Goal: Transaction & Acquisition: Purchase product/service

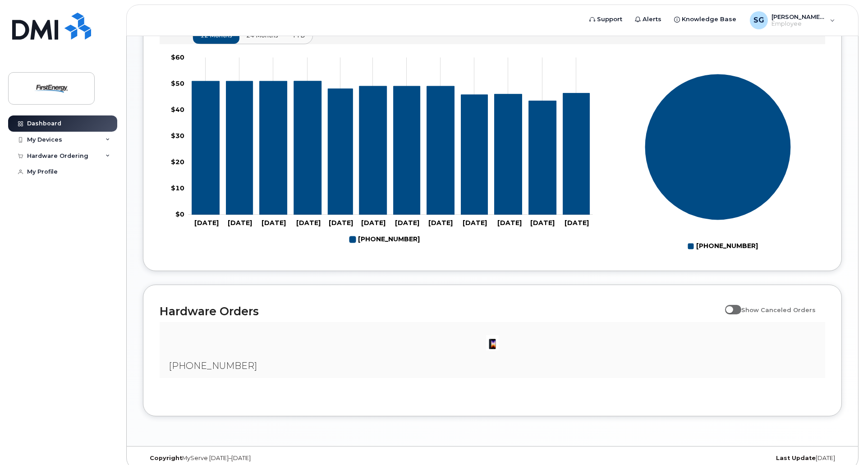
scroll to position [381, 0]
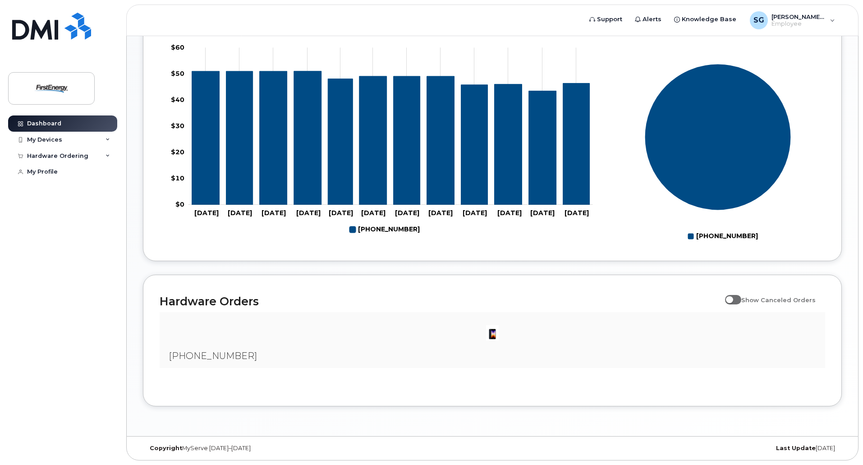
click at [741, 298] on span at bounding box center [733, 299] width 16 height 9
click at [732, 298] on input "Show Canceled Orders" at bounding box center [728, 294] width 7 height 7
click at [753, 334] on div at bounding box center [492, 332] width 651 height 27
click at [732, 297] on input "Show Canceled Orders" at bounding box center [728, 294] width 7 height 7
checkbox input "false"
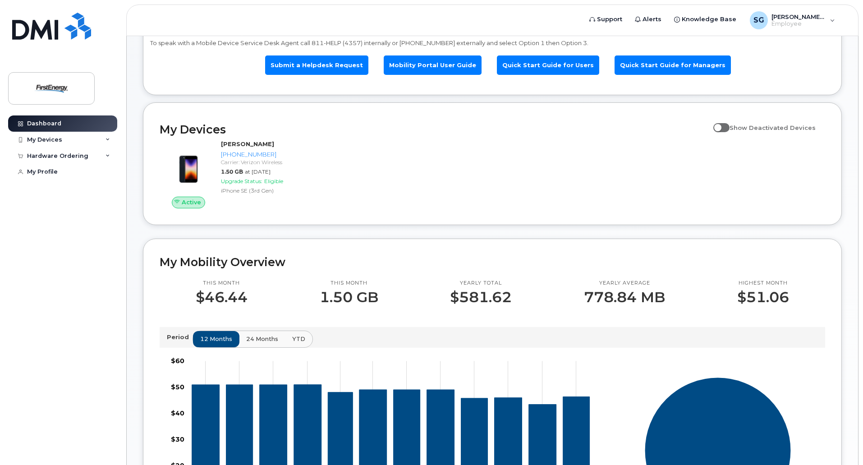
scroll to position [65, 0]
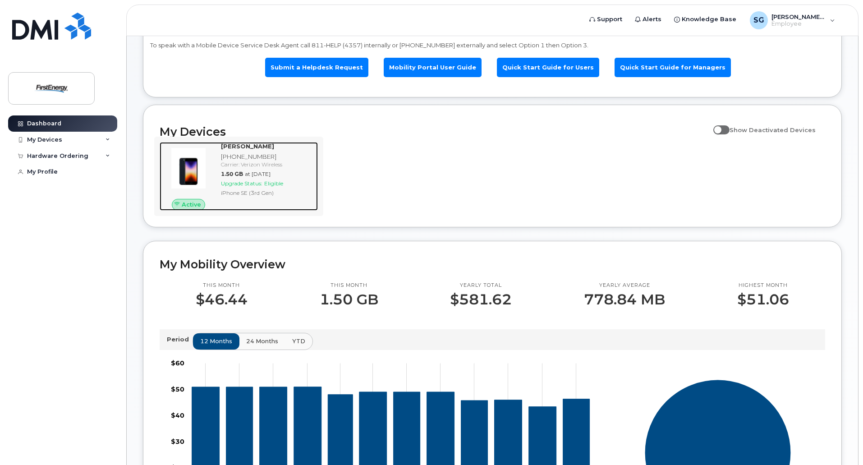
click at [239, 180] on span "Upgrade Status:" at bounding box center [241, 183] width 41 height 7
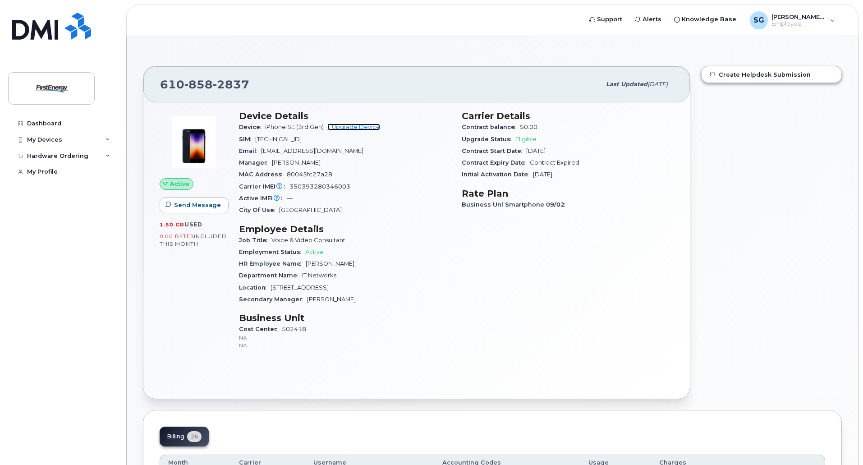
click at [361, 126] on link "+ Upgrade Device" at bounding box center [353, 126] width 53 height 7
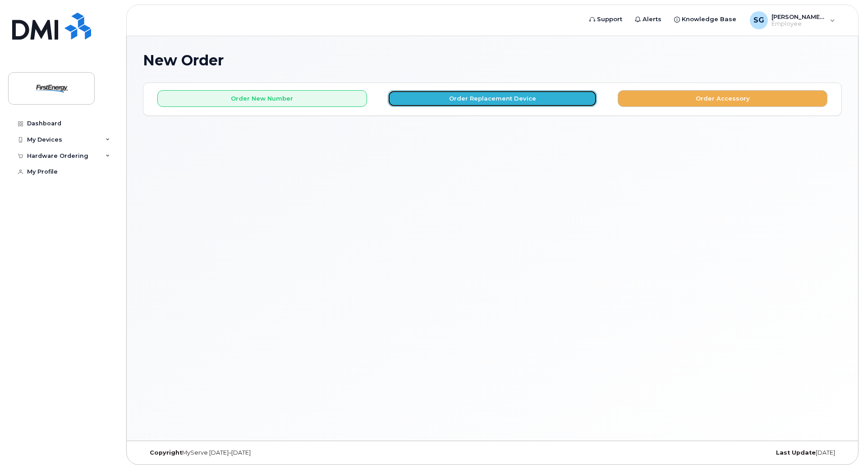
click at [495, 99] on button "Order Replacement Device" at bounding box center [493, 98] width 210 height 17
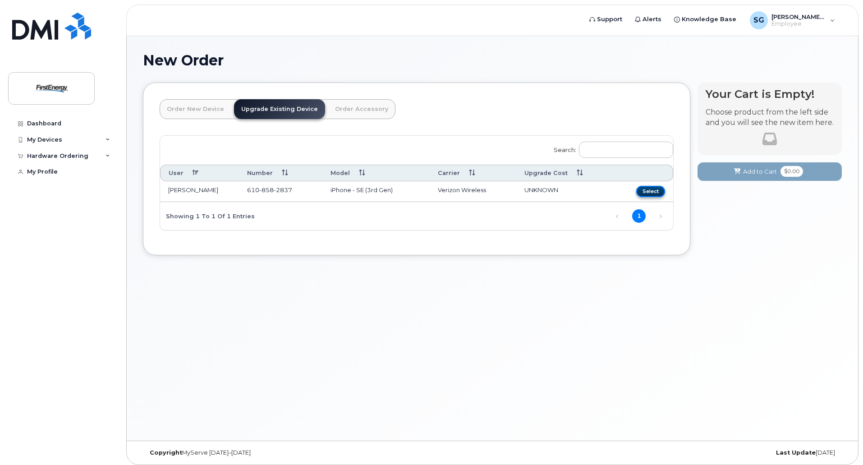
click at [653, 191] on button "Select" at bounding box center [650, 191] width 29 height 11
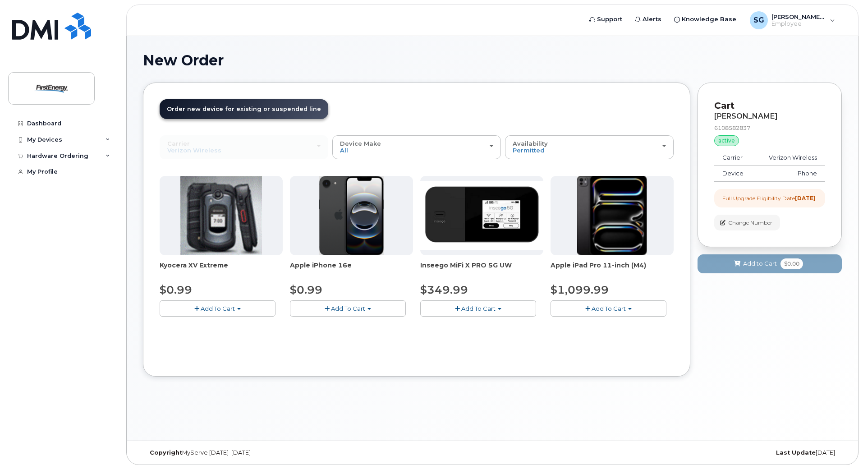
click at [342, 308] on span "Add To Cart" at bounding box center [348, 308] width 34 height 7
click at [351, 326] on link "$0.99 - 2 Year Upgrade" at bounding box center [335, 324] width 87 height 11
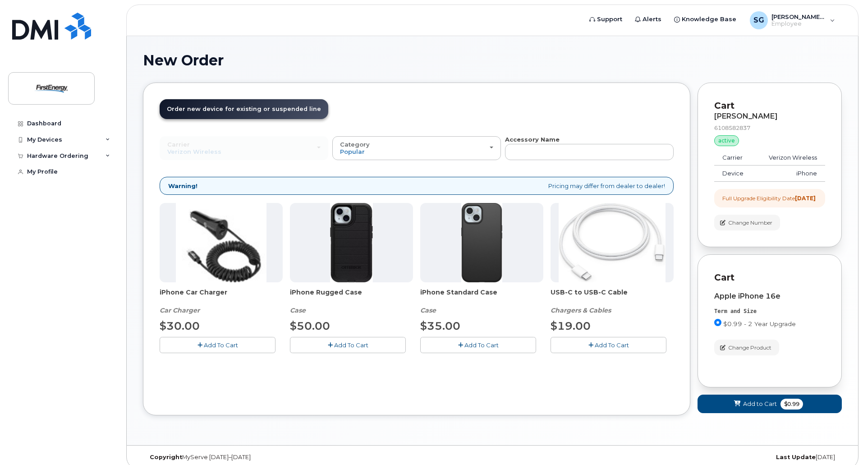
click at [227, 342] on span "Add To Cart" at bounding box center [221, 344] width 34 height 7
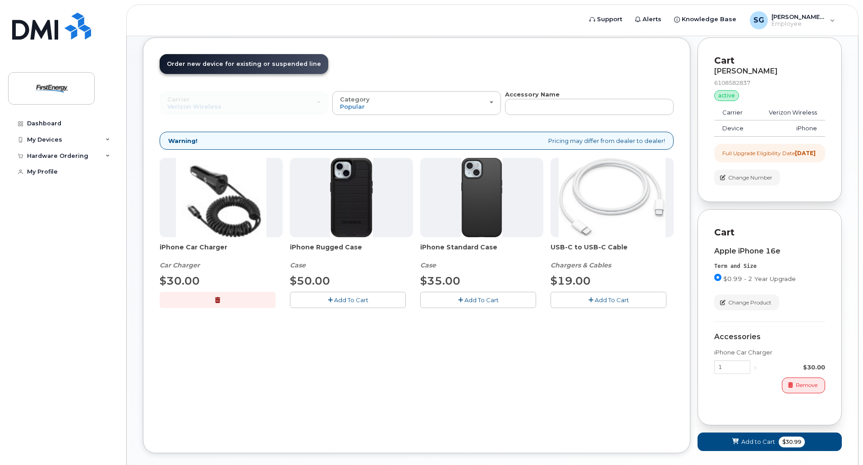
scroll to position [90, 0]
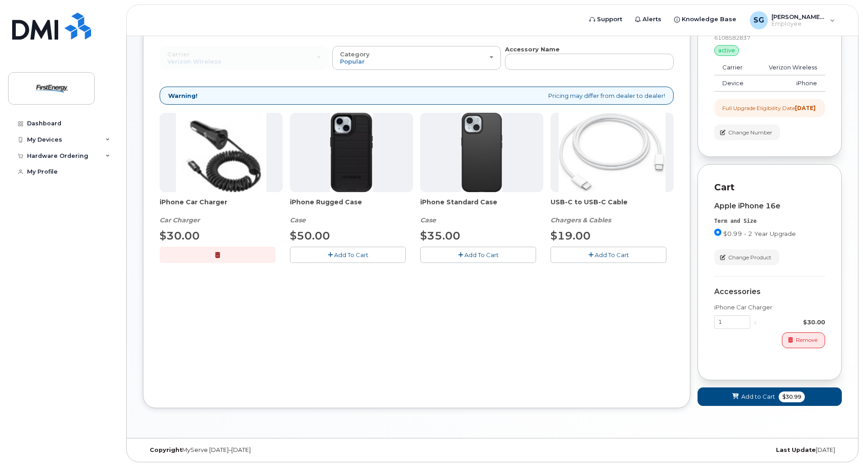
click at [601, 257] on span "Add To Cart" at bounding box center [611, 254] width 34 height 7
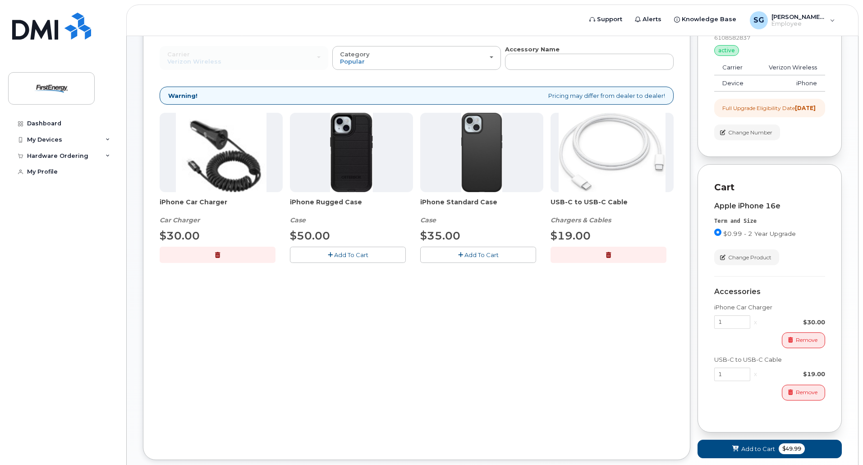
click at [470, 250] on button "Add To Cart" at bounding box center [478, 254] width 116 height 16
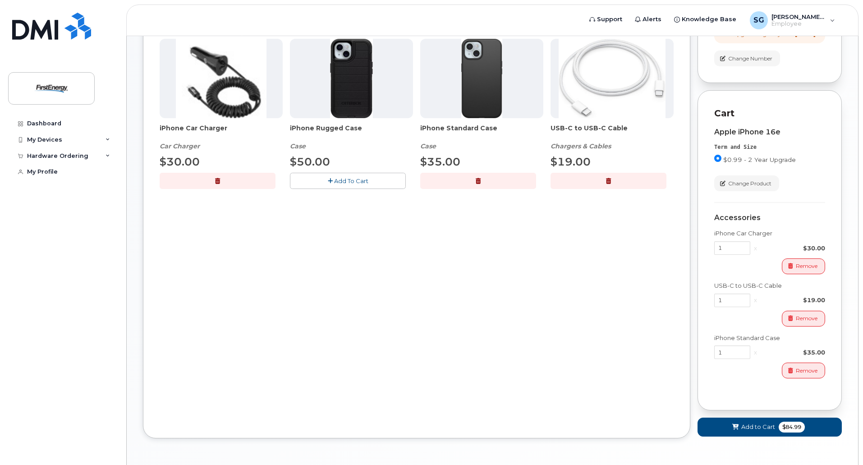
scroll to position [180, 0]
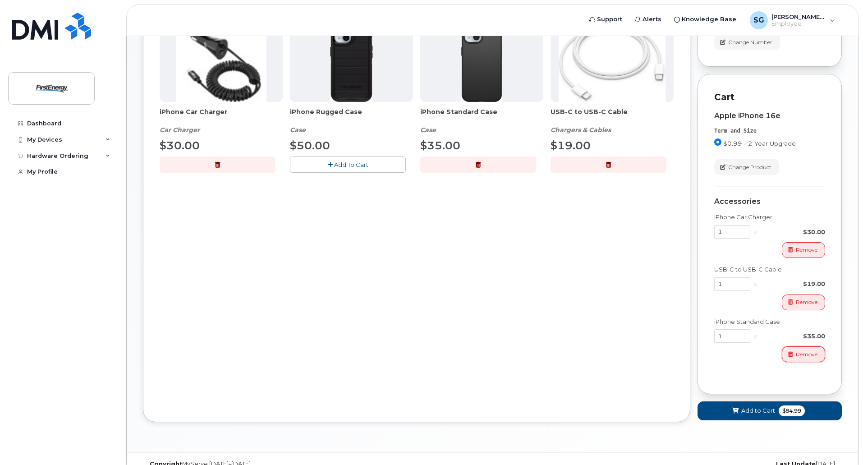
click at [814, 358] on span "Remove" at bounding box center [806, 354] width 22 height 8
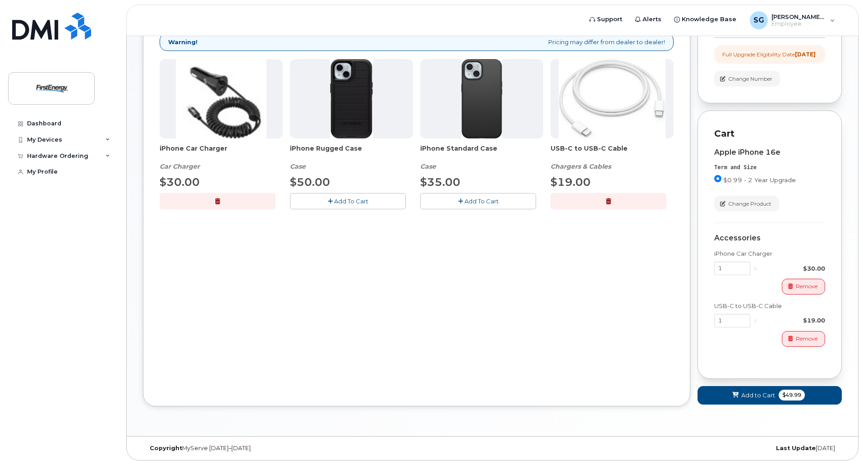
click at [354, 197] on span "Add To Cart" at bounding box center [351, 200] width 34 height 7
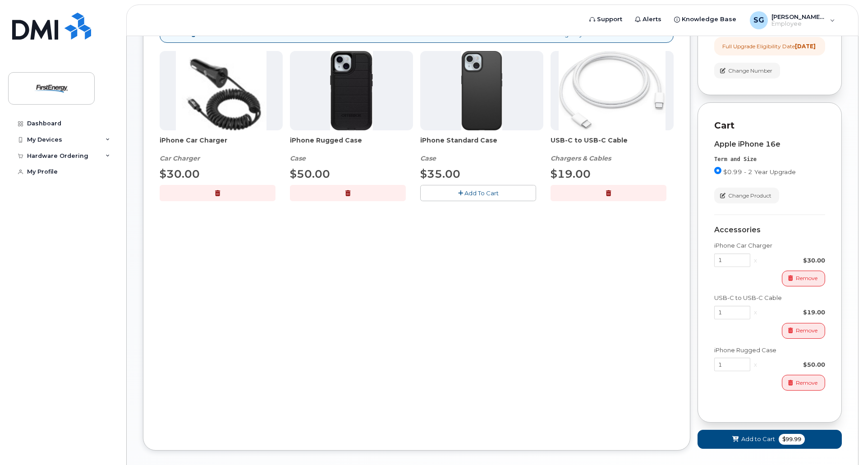
click at [360, 190] on button "button" at bounding box center [348, 193] width 116 height 16
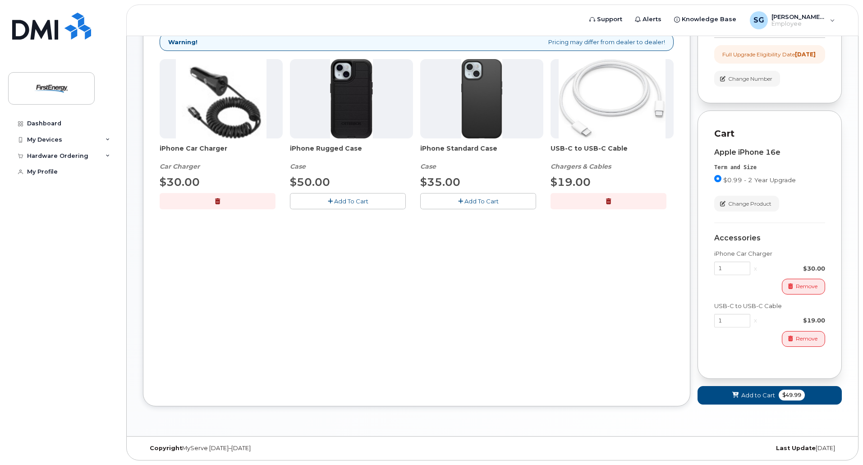
click at [476, 197] on span "Add To Cart" at bounding box center [481, 200] width 34 height 7
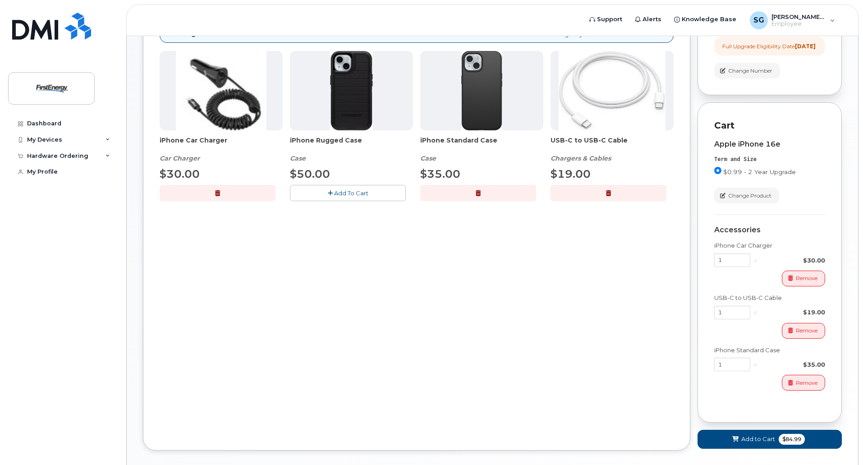
click at [484, 192] on button "button" at bounding box center [478, 193] width 116 height 16
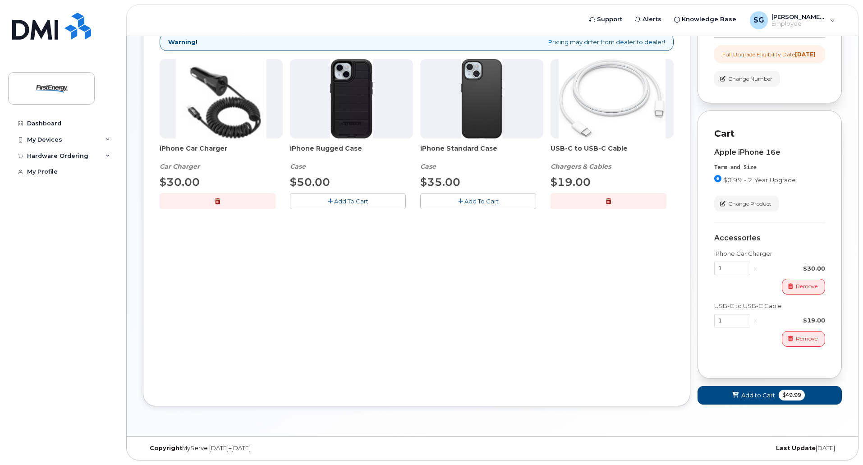
click at [395, 195] on button "Add To Cart" at bounding box center [348, 201] width 116 height 16
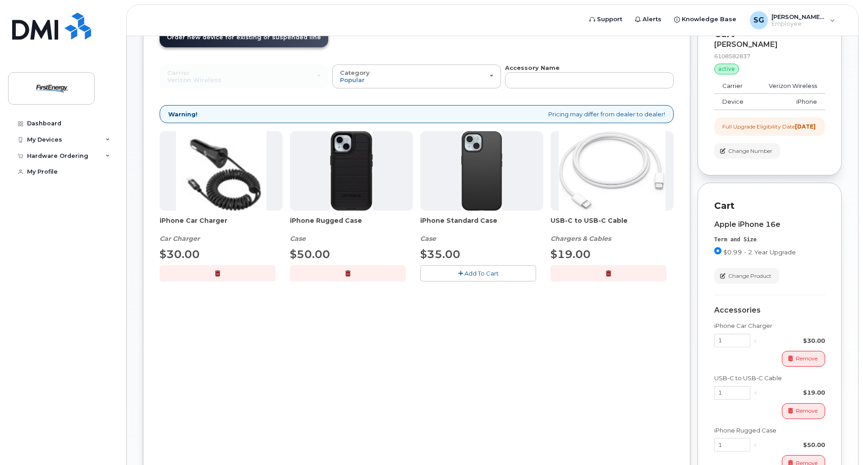
scroll to position [180, 0]
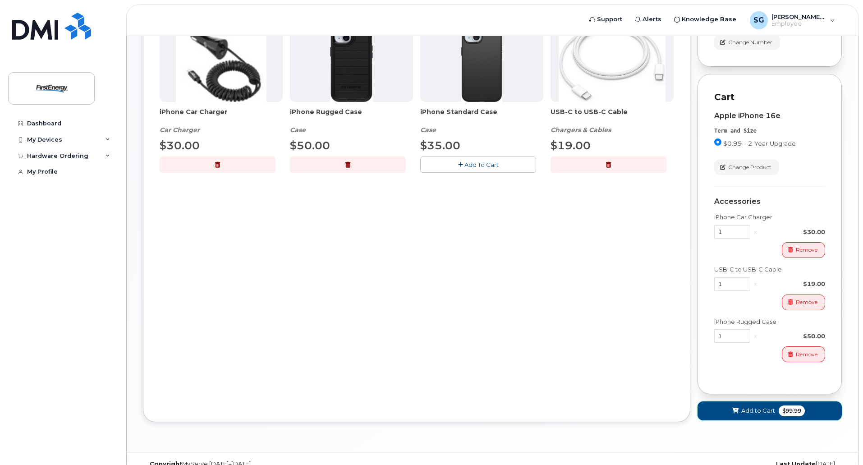
click at [748, 415] on span "Add to Cart" at bounding box center [758, 410] width 34 height 9
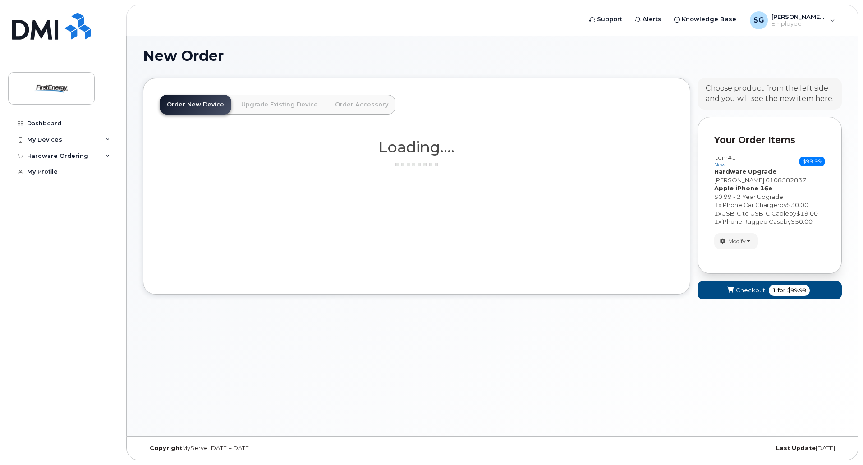
scroll to position [5, 0]
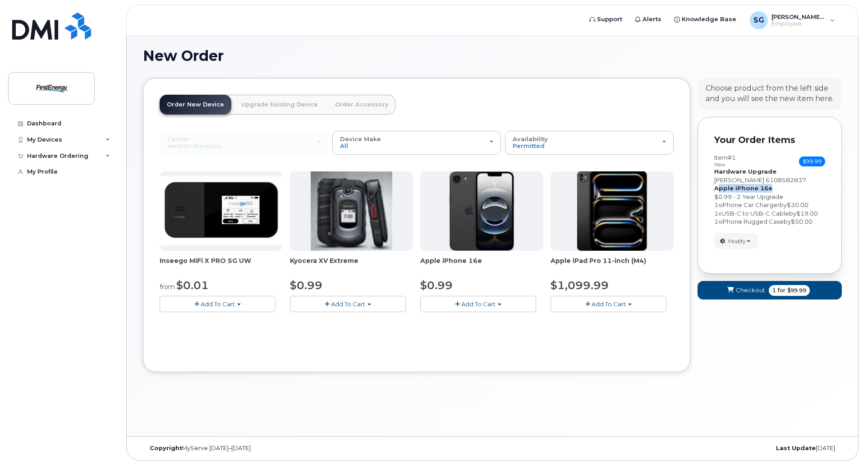
drag, startPoint x: 716, startPoint y: 191, endPoint x: 768, endPoint y: 187, distance: 51.9
click at [768, 187] on strong "Apple iPhone 16e" at bounding box center [743, 187] width 58 height 7
click at [779, 187] on div "Apple iPhone 16e $0.99 - 2 Year Upgrade" at bounding box center [769, 192] width 111 height 17
click at [737, 284] on button "Checkout 1 for $99.99" at bounding box center [769, 290] width 144 height 18
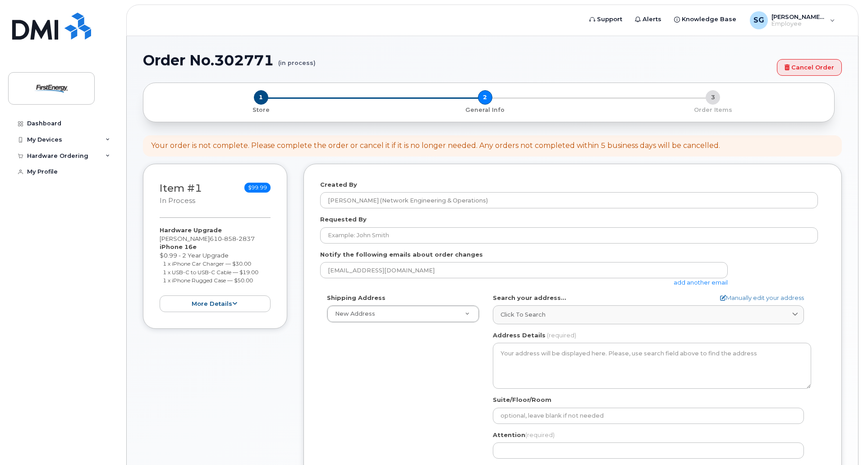
select select
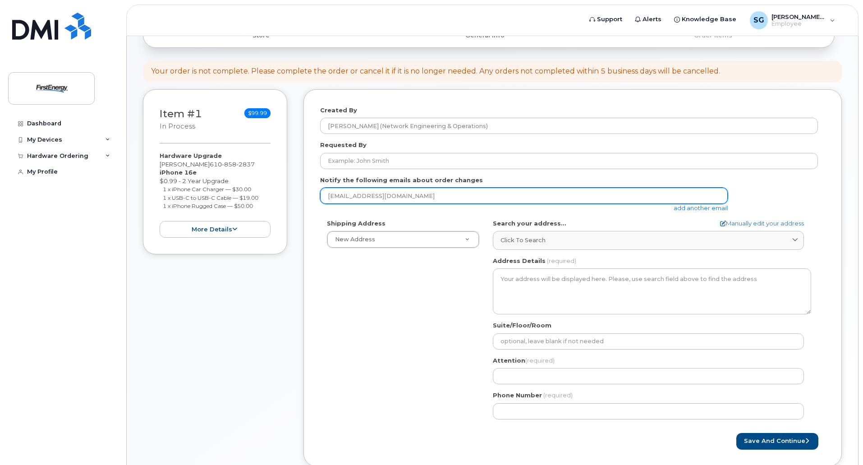
scroll to position [90, 0]
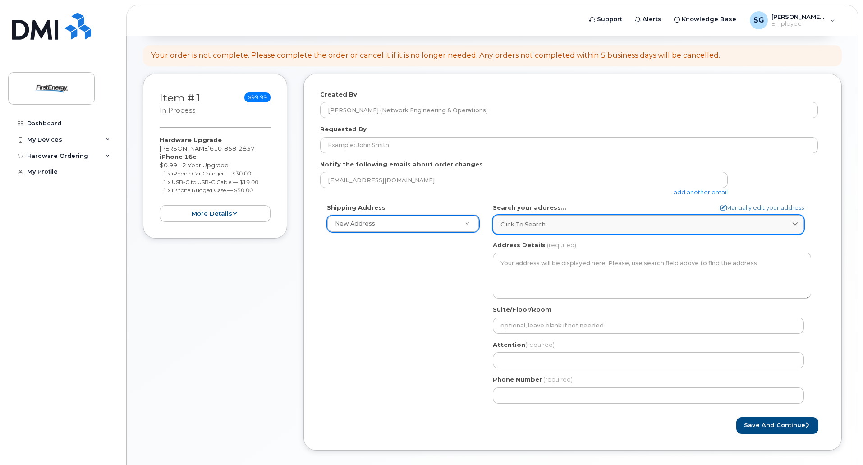
click at [798, 224] on span at bounding box center [794, 224] width 9 height 9
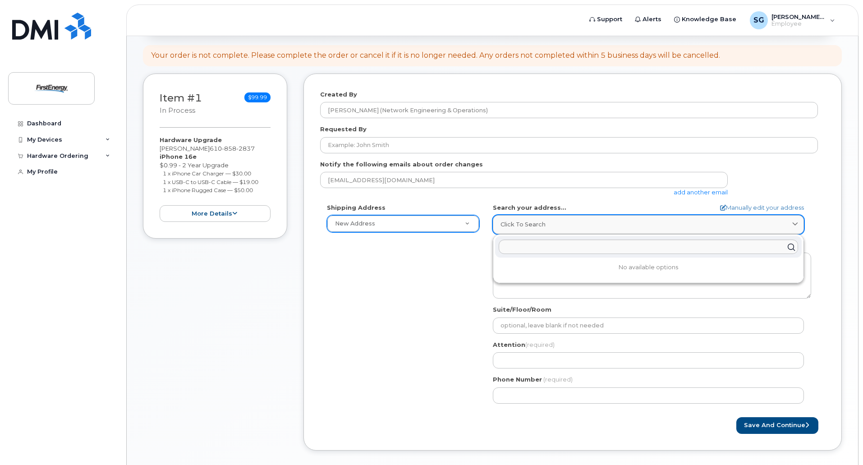
click at [798, 224] on span at bounding box center [794, 224] width 9 height 9
click at [451, 282] on div "Shipping Address New Address New Address AB Search your address... Manually edi…" at bounding box center [568, 306] width 497 height 207
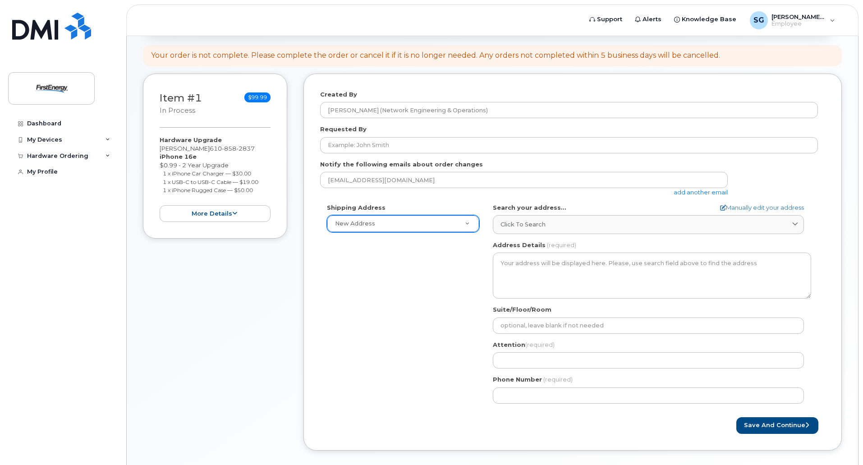
scroll to position [134, 0]
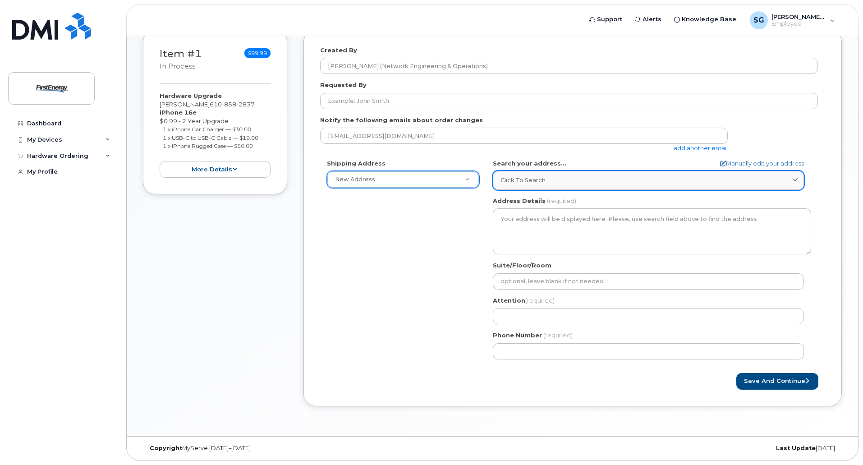
click at [800, 178] on link "Click to search" at bounding box center [648, 180] width 311 height 18
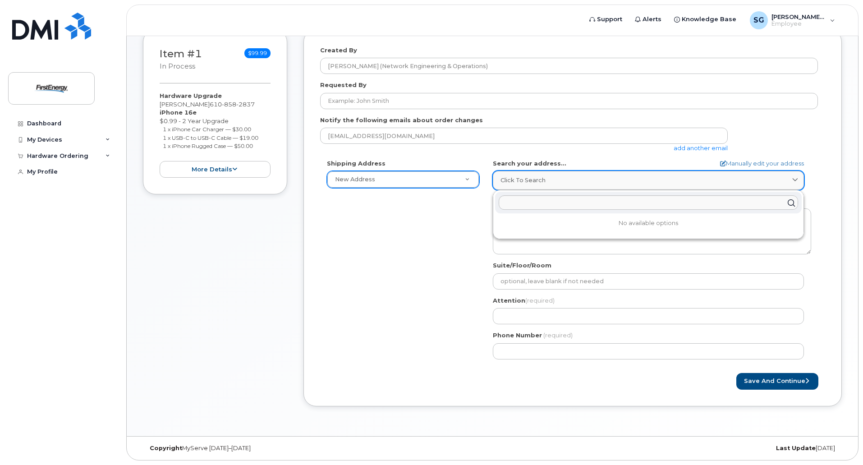
click at [800, 178] on link "Click to search" at bounding box center [648, 180] width 311 height 18
click at [527, 180] on span "Click to search" at bounding box center [522, 180] width 45 height 9
click at [454, 238] on div "Shipping Address New Address New Address AB Search your address... Manually edi…" at bounding box center [568, 262] width 497 height 207
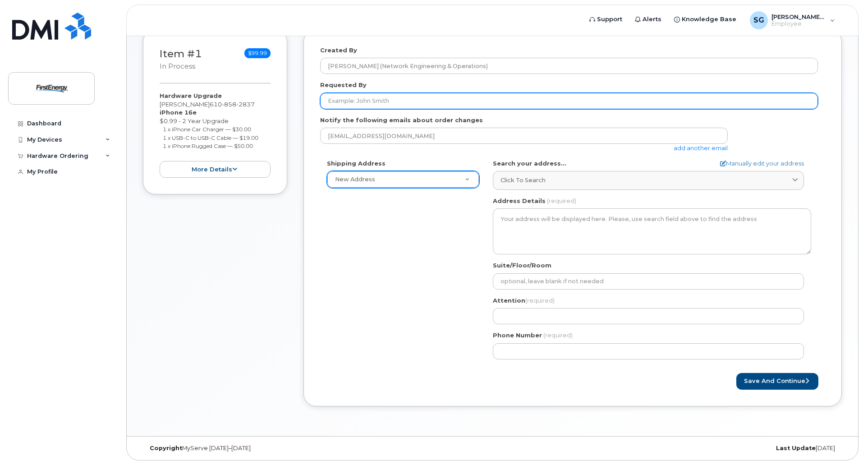
click at [341, 106] on input "Requested By" at bounding box center [568, 101] width 497 height 16
type input "Gary Smith"
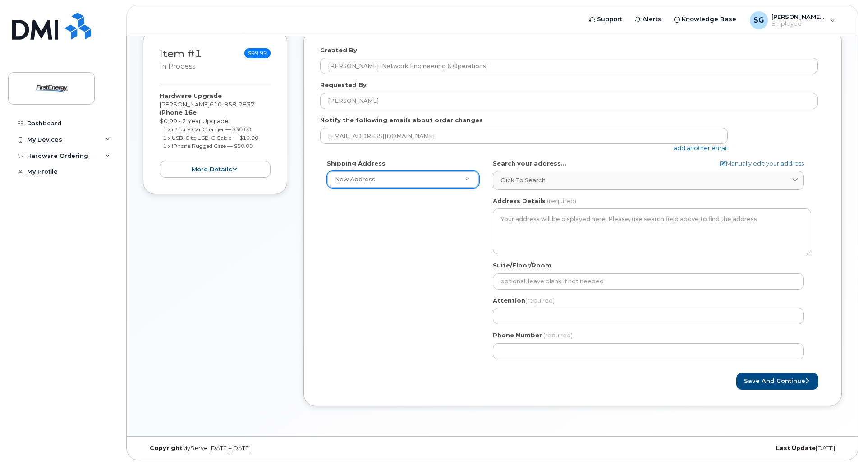
click at [410, 248] on div "Shipping Address New Address New Address AB Search your address... Manually edi…" at bounding box center [568, 262] width 497 height 207
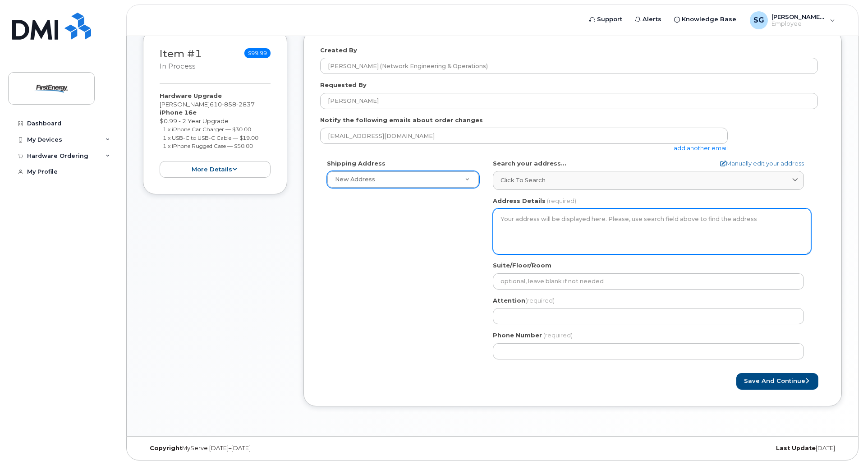
click at [540, 223] on textarea "Address Details" at bounding box center [652, 231] width 318 height 46
click at [547, 221] on textarea "Address Details" at bounding box center [652, 231] width 318 height 46
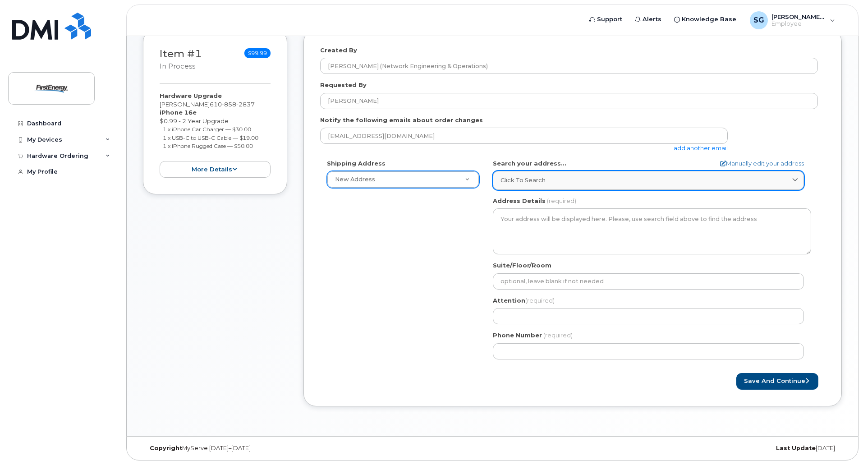
click at [621, 183] on div "Click to search" at bounding box center [648, 180] width 296 height 9
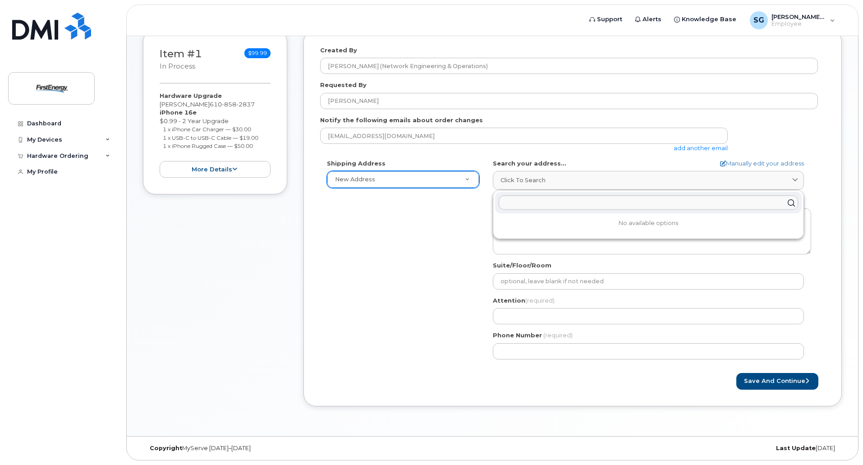
click at [337, 236] on div "Shipping Address New Address New Address AB Search your address... Manually edi…" at bounding box center [568, 262] width 497 height 207
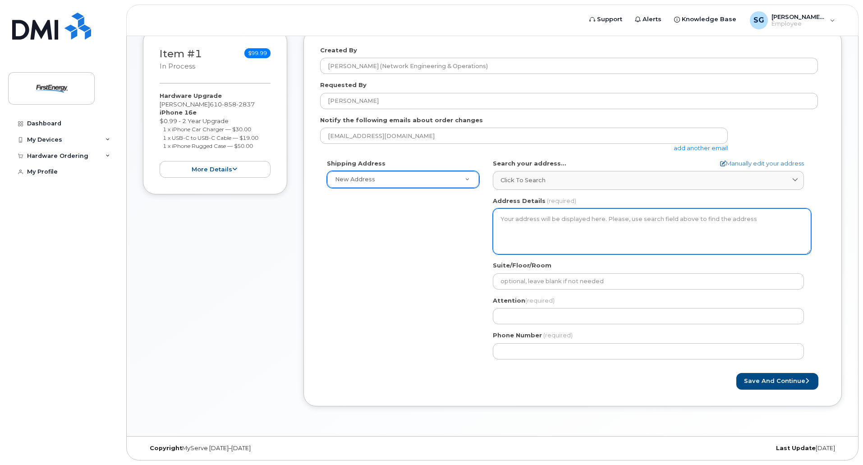
click at [546, 222] on textarea "Address Details" at bounding box center [652, 231] width 318 height 46
click at [529, 220] on textarea "Address Details" at bounding box center [652, 231] width 318 height 46
click at [507, 218] on textarea "Address Details" at bounding box center [652, 231] width 318 height 46
click at [506, 215] on textarea "Address Details" at bounding box center [652, 231] width 318 height 46
click at [511, 216] on textarea "Address Details" at bounding box center [652, 231] width 318 height 46
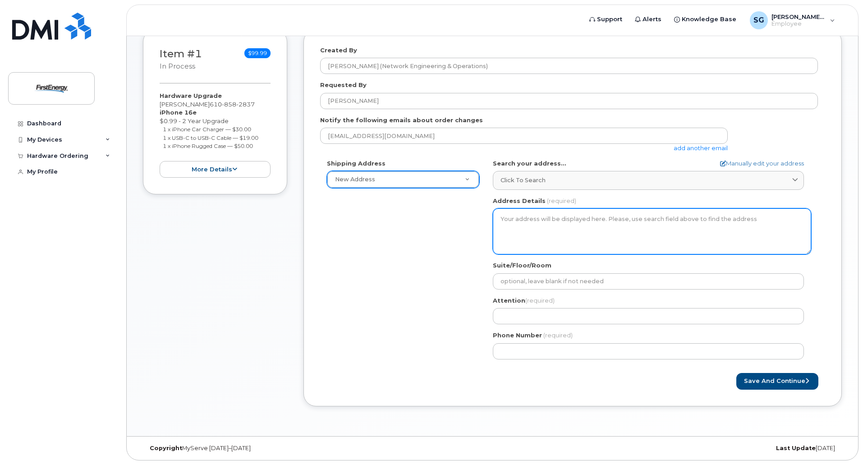
click at [513, 218] on textarea "Address Details" at bounding box center [652, 231] width 318 height 46
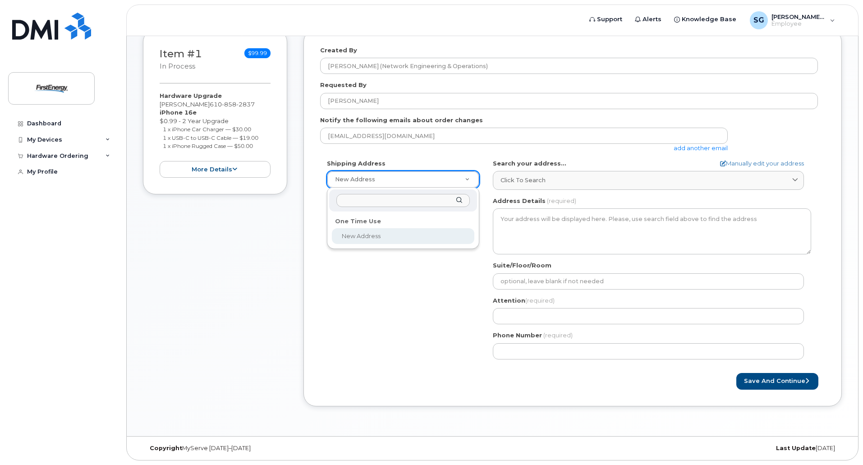
select select
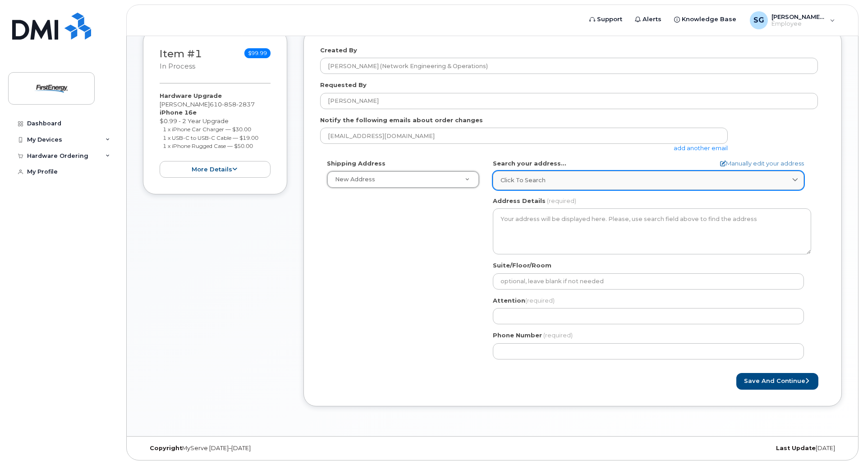
click at [667, 183] on div "Click to search" at bounding box center [648, 180] width 296 height 9
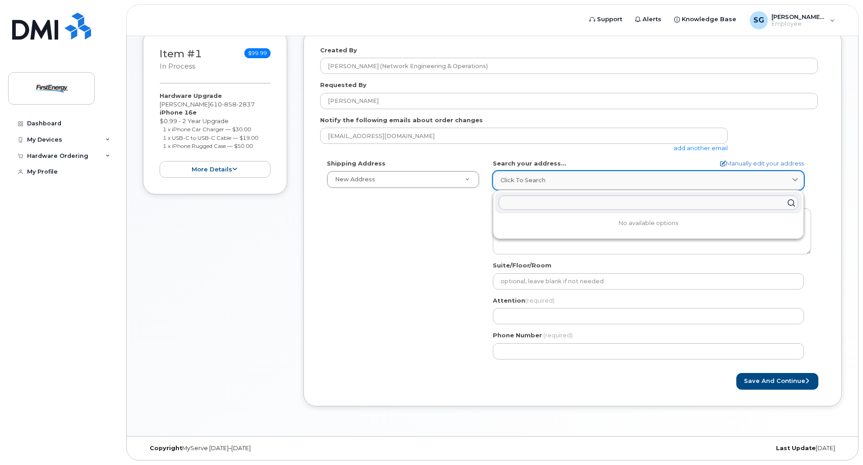
click at [525, 176] on span "Click to search" at bounding box center [522, 180] width 45 height 9
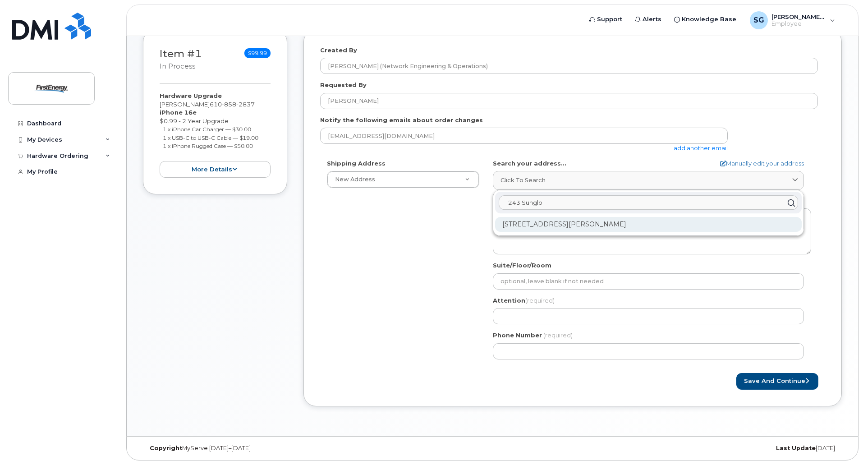
type input "243 Sunglo"
click at [564, 225] on div "243 Sunglo Dr Leesport PA 19533-8693" at bounding box center [648, 224] width 306 height 15
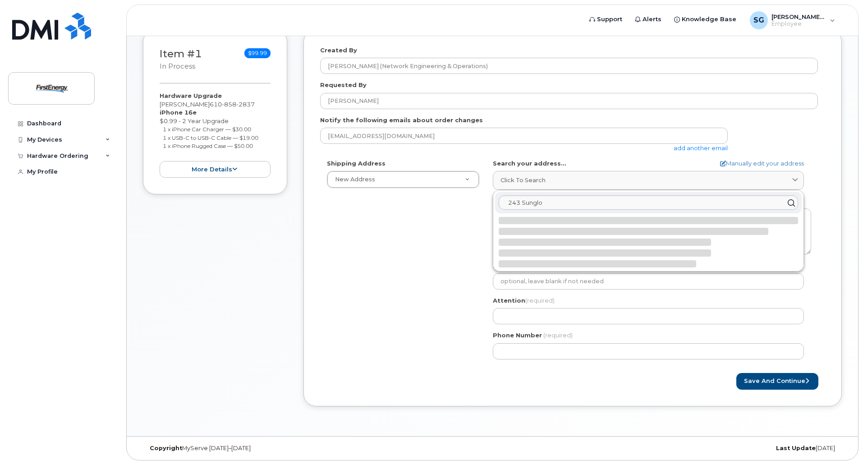
select select
type textarea "243 Sunglo Dr LEESPORT PA 19533-8693 UNITED STATES"
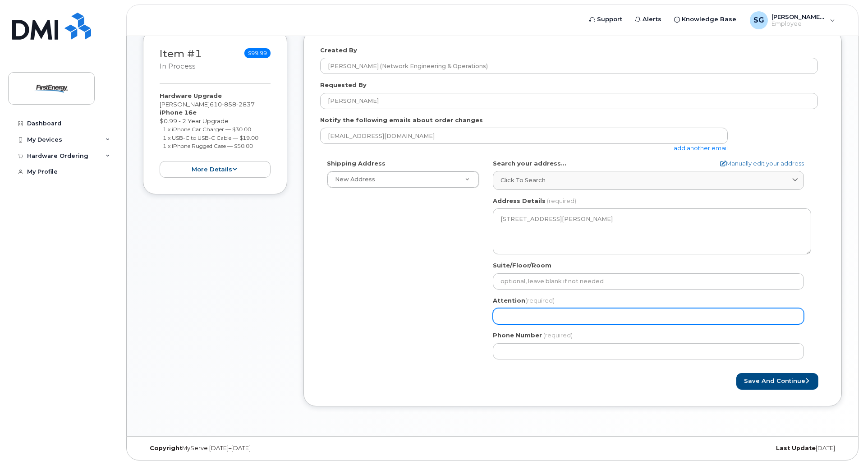
click at [504, 317] on input "Attention (required)" at bounding box center [648, 316] width 311 height 16
select select
type input "G"
select select
type input "Ga"
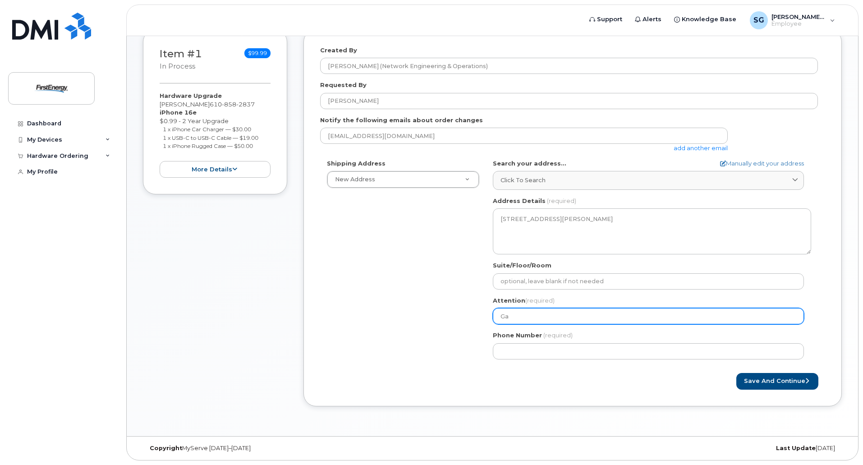
select select
type input "Gar"
select select
type input "Gary"
select select
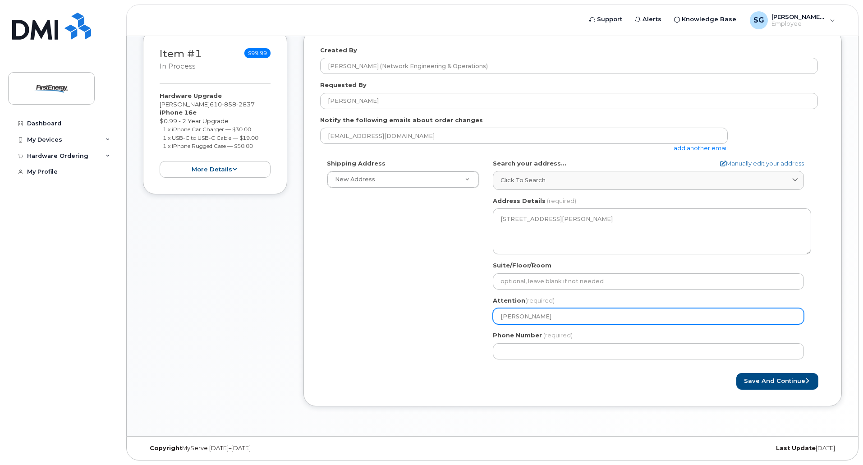
type input "Gary S"
select select
type input "Gary Sm"
select select
type input "Gary Smi"
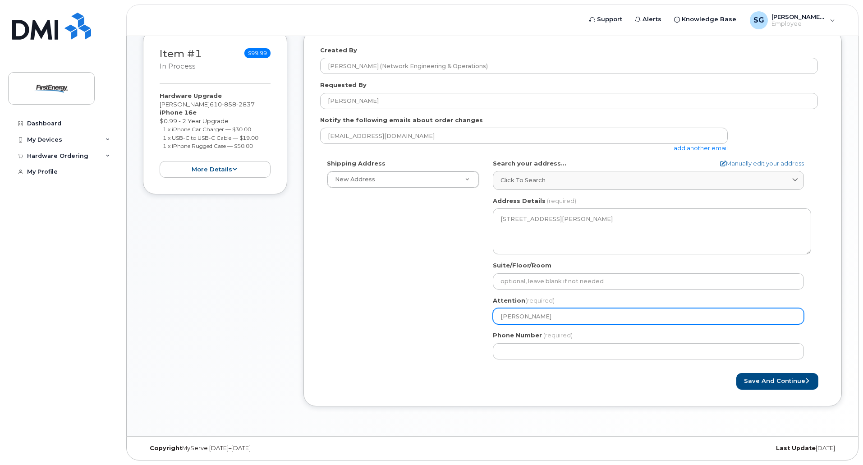
select select
type input "Gary Smit"
select select
type input "Gary Smith"
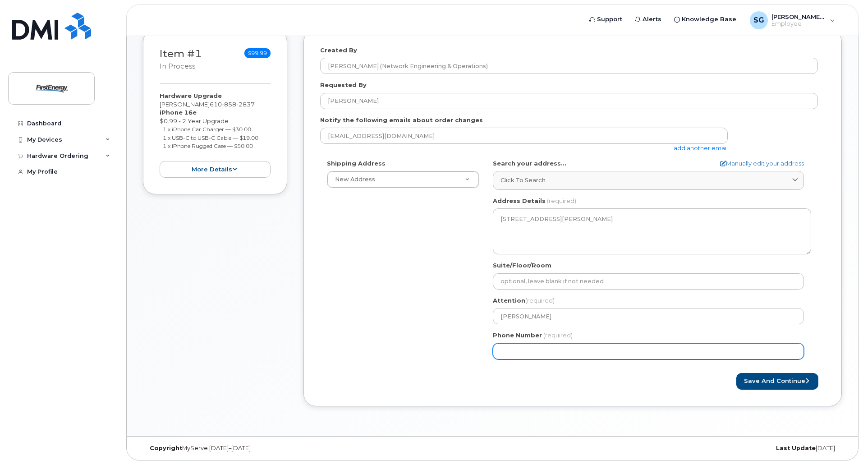
click at [546, 348] on input "Phone Number" at bounding box center [648, 351] width 311 height 16
type input "610"
click at [547, 385] on div "Save and Continue" at bounding box center [572, 381] width 505 height 17
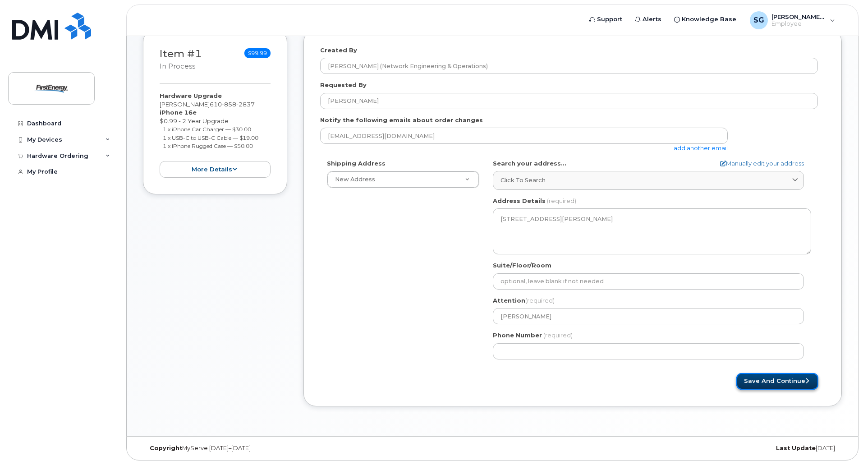
click at [768, 378] on button "Save and Continue" at bounding box center [777, 381] width 82 height 17
click at [653, 374] on div "Save and Continue" at bounding box center [698, 381] width 252 height 17
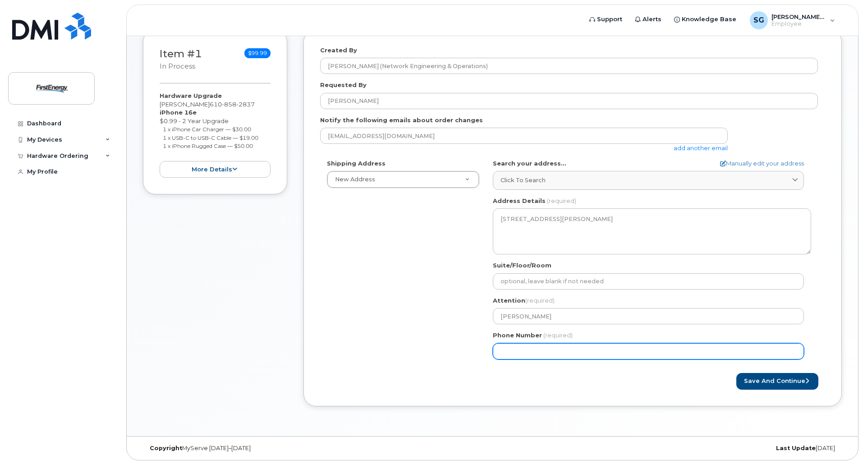
click at [513, 352] on input "Phone Number" at bounding box center [648, 351] width 311 height 16
click at [517, 351] on input "Phone Number" at bounding box center [648, 351] width 311 height 16
click at [516, 351] on input "Phone Number" at bounding box center [648, 351] width 311 height 16
click at [528, 351] on input "Phone Number" at bounding box center [648, 351] width 311 height 16
select select
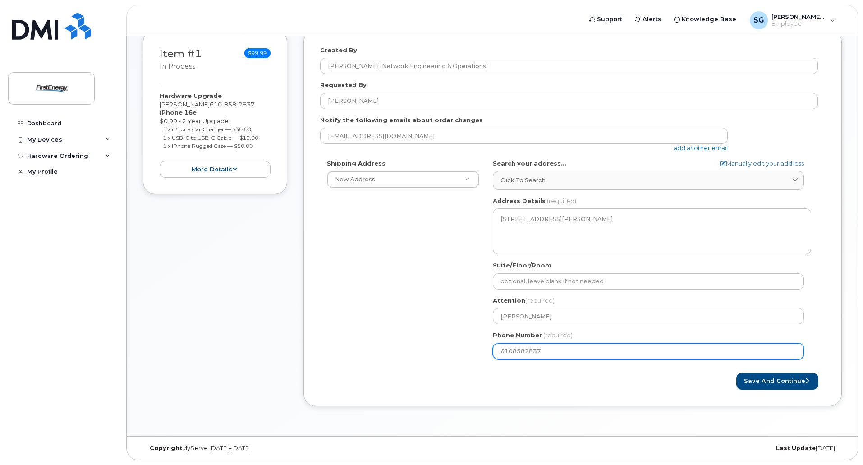
type input "6108582837"
click at [612, 384] on div "Save and Continue" at bounding box center [698, 381] width 252 height 17
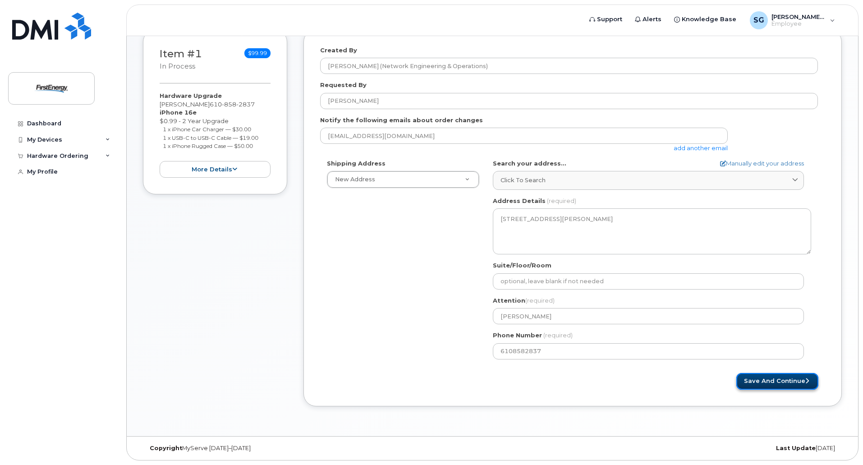
click at [760, 382] on button "Save and Continue" at bounding box center [777, 381] width 82 height 17
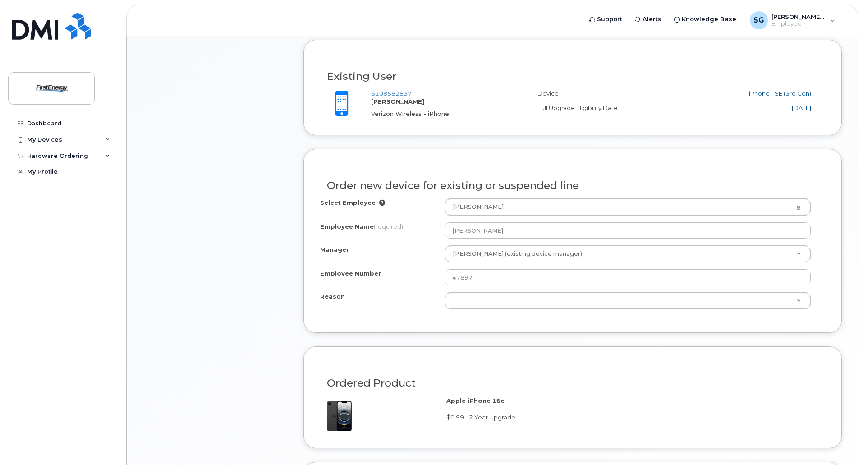
scroll to position [361, 0]
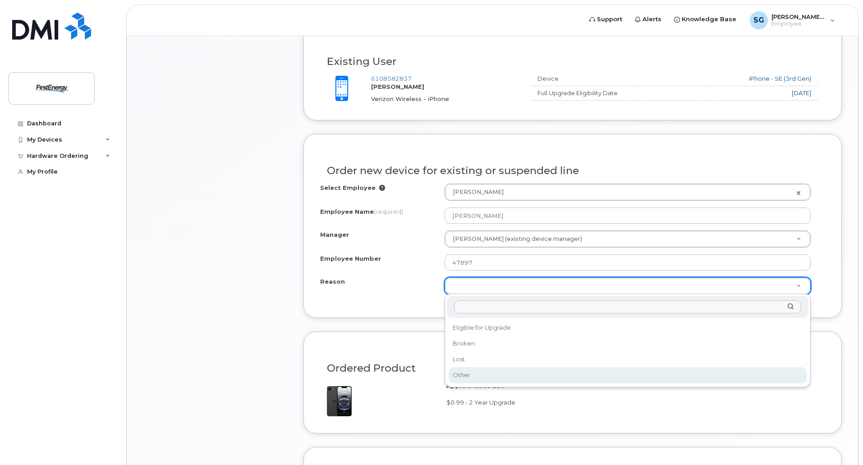
select select "other"
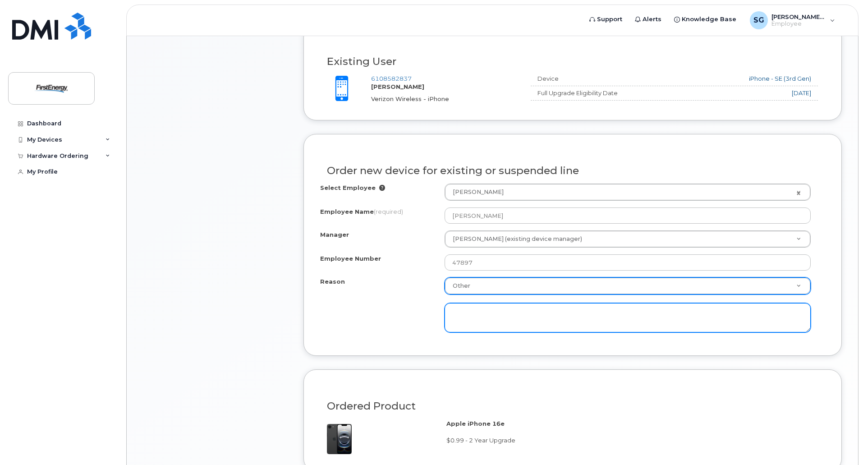
click at [464, 315] on textarea at bounding box center [627, 318] width 366 height 30
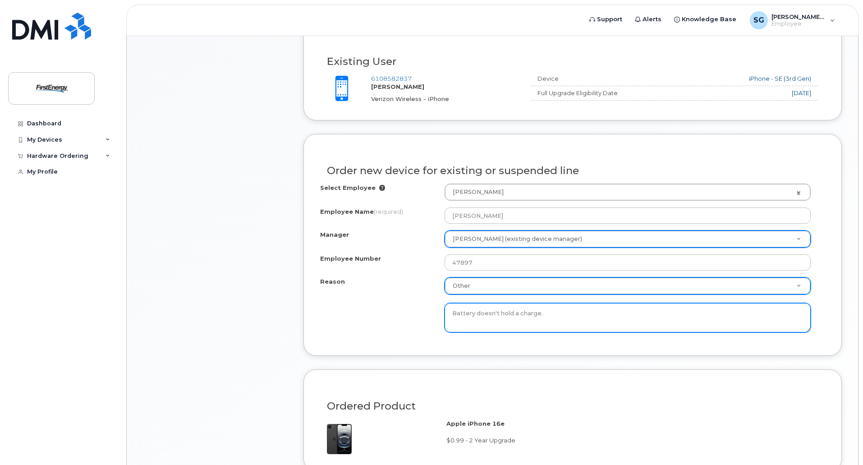
type textarea "Battery doesn't hold a charge."
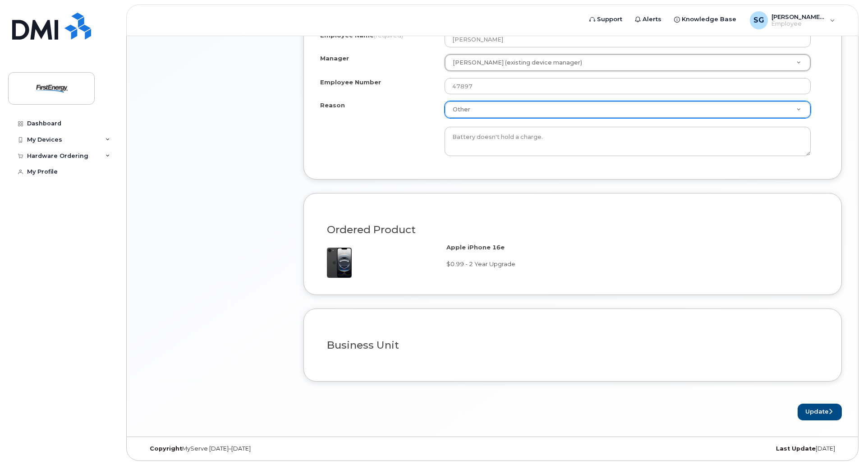
scroll to position [537, 0]
click at [537, 361] on div at bounding box center [572, 360] width 505 height 7
click at [820, 408] on button "Update" at bounding box center [819, 411] width 44 height 17
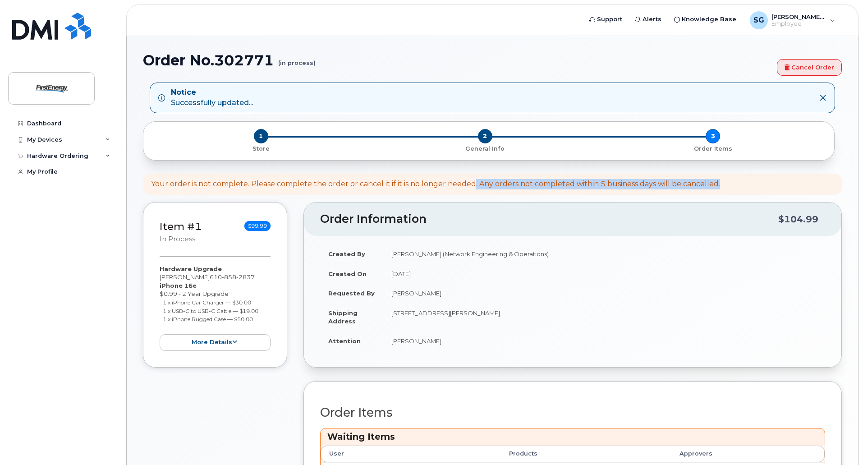
drag, startPoint x: 473, startPoint y: 183, endPoint x: 737, endPoint y: 180, distance: 264.1
click at [737, 180] on div "Your order is not complete. Please complete the order or cancel it if it is no …" at bounding box center [492, 183] width 698 height 21
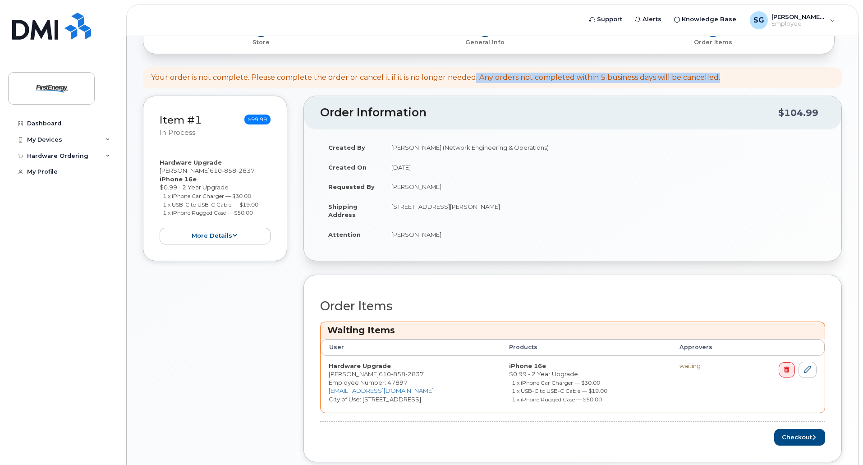
scroll to position [135, 0]
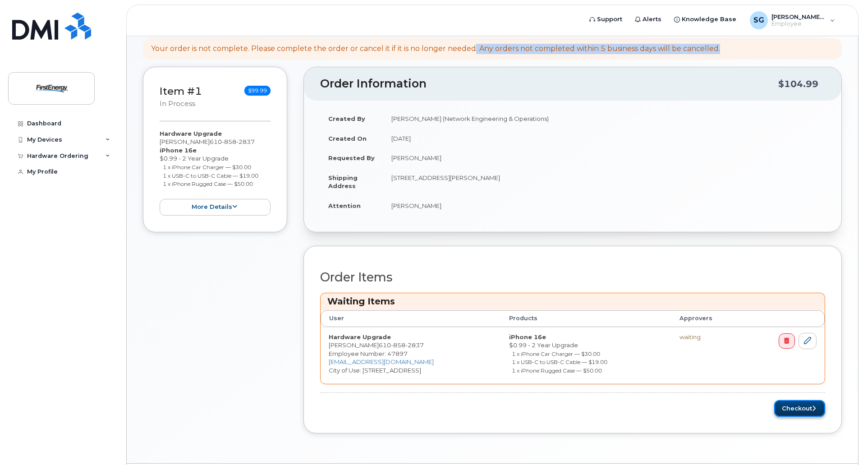
click at [799, 408] on button "Checkout" at bounding box center [799, 408] width 51 height 17
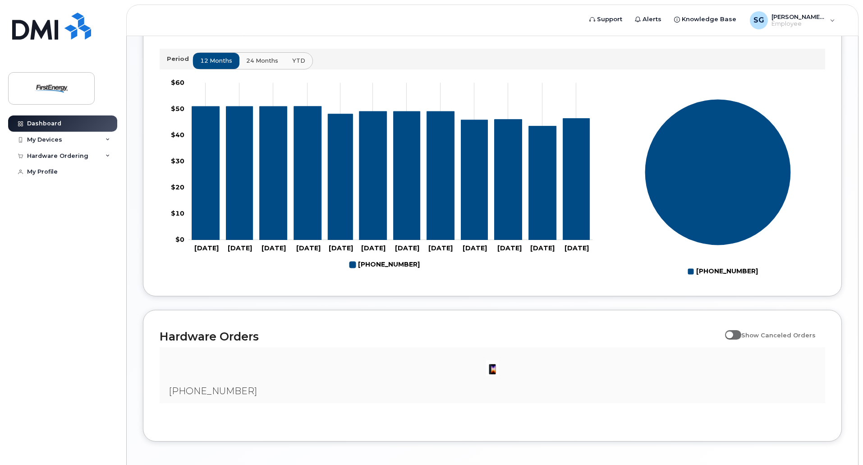
scroll to position [381, 0]
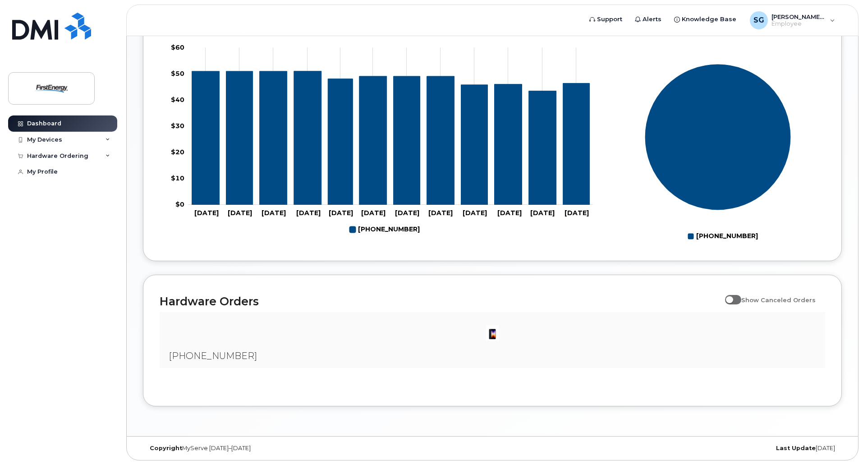
click at [741, 299] on span at bounding box center [733, 299] width 16 height 9
click at [732, 298] on input "Show Canceled Orders" at bounding box center [728, 294] width 7 height 7
click at [734, 300] on span at bounding box center [733, 299] width 16 height 9
click at [732, 298] on input "Show Canceled Orders" at bounding box center [728, 294] width 7 height 7
checkbox input "false"
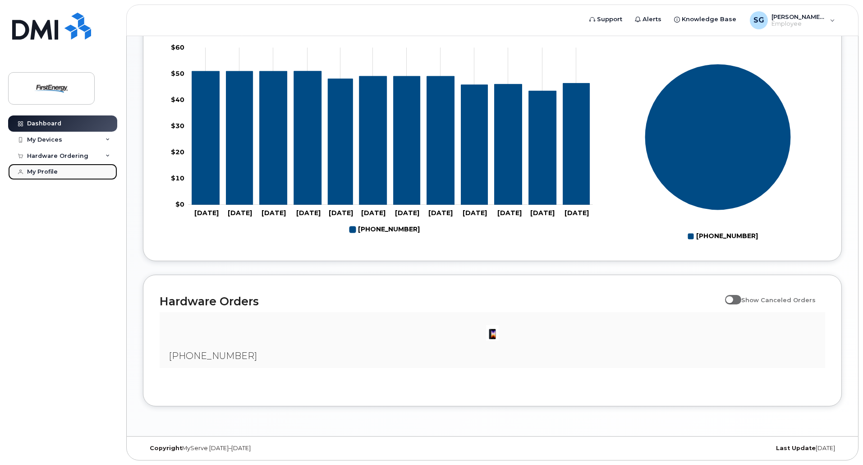
click at [54, 165] on link "My Profile" at bounding box center [62, 172] width 109 height 16
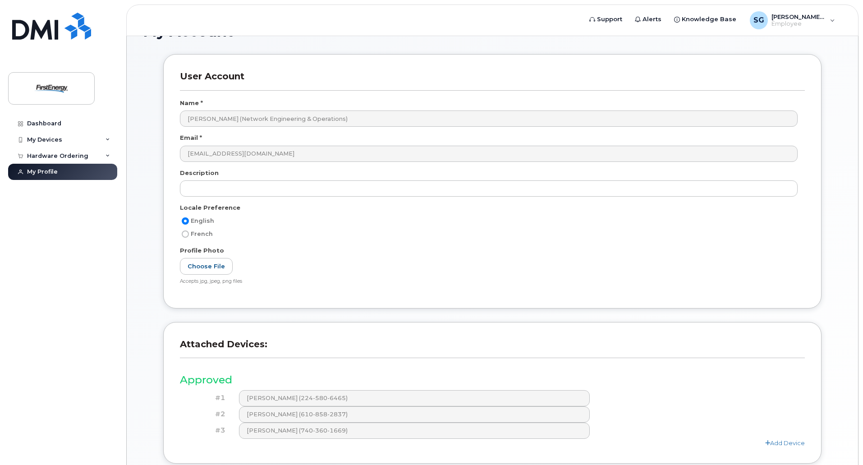
scroll to position [45, 0]
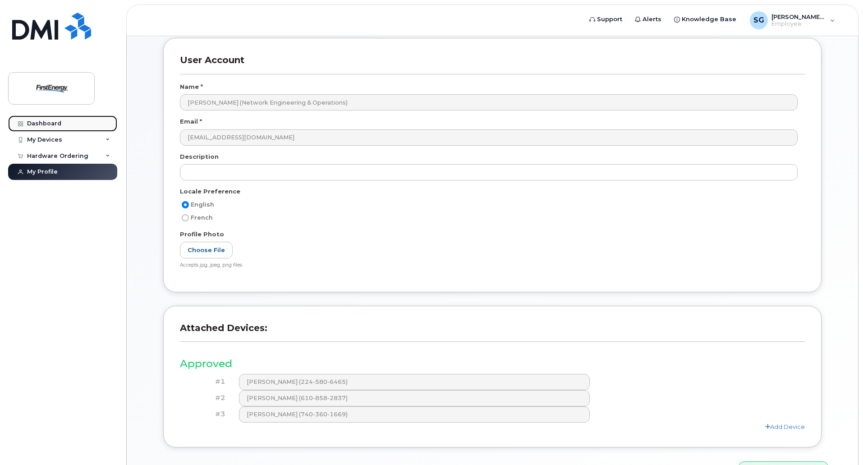
click at [54, 123] on div "Dashboard" at bounding box center [44, 123] width 34 height 7
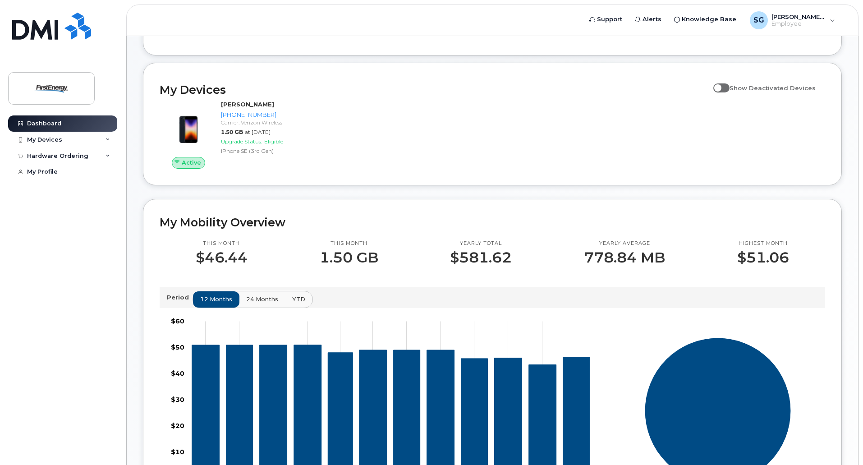
scroll to position [135, 0]
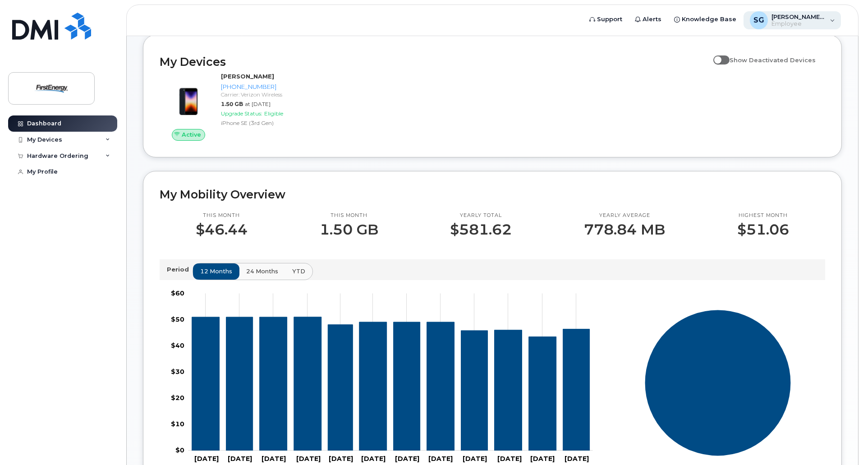
click at [834, 18] on div "SG Smith, Gary (Network Engineering & Operations) Employee" at bounding box center [792, 20] width 98 height 18
click at [560, 78] on div "Active GARY L SMITH 610-858-2837 Carrier: Verizon Wireless 1.50 GB at Sep 01, 2…" at bounding box center [492, 106] width 676 height 79
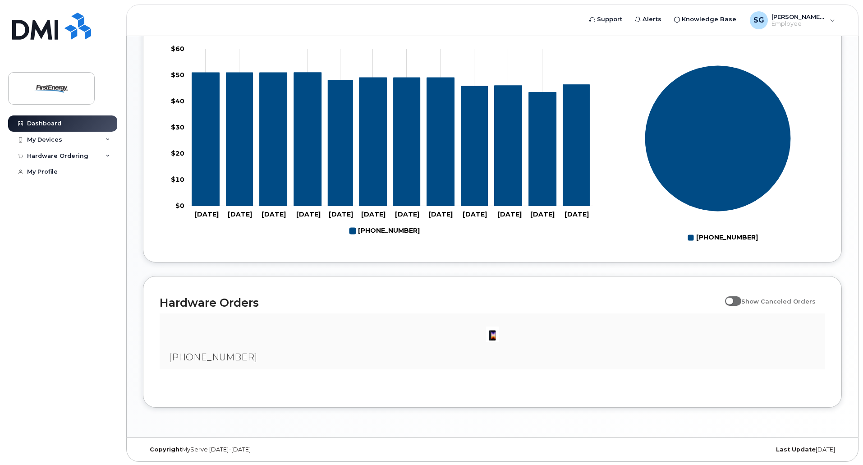
scroll to position [381, 0]
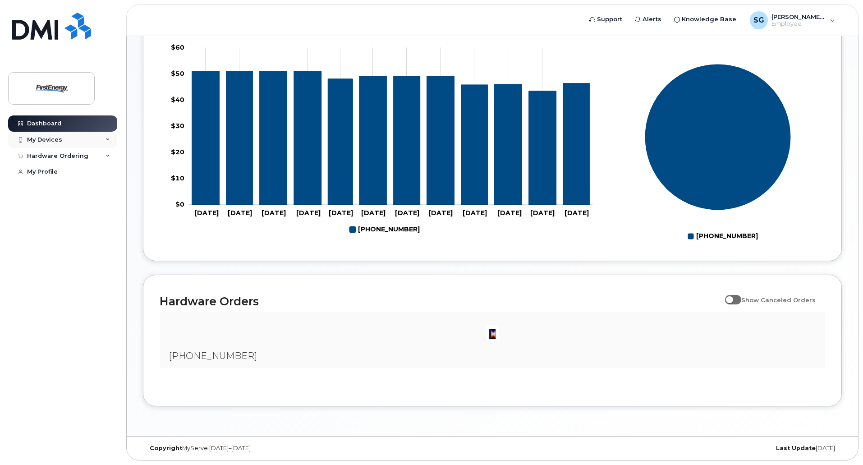
click at [104, 137] on div "My Devices" at bounding box center [62, 140] width 109 height 16
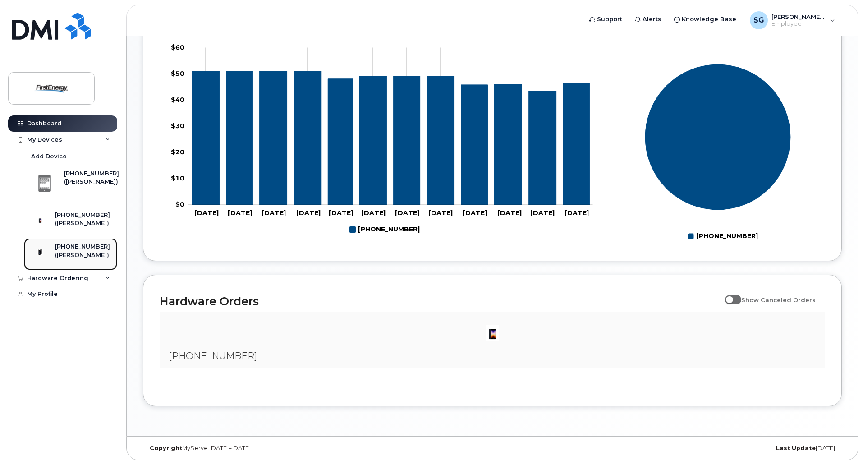
click at [82, 251] on div "[PHONE_NUMBER]" at bounding box center [82, 246] width 55 height 8
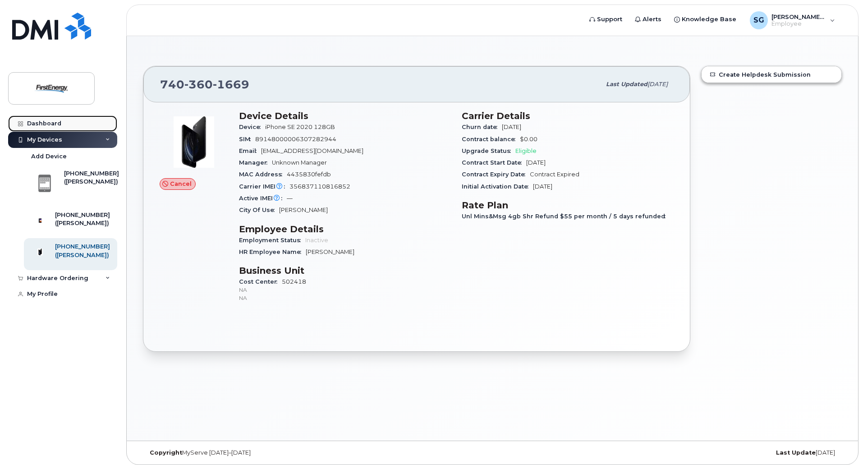
click at [47, 122] on div "Dashboard" at bounding box center [44, 123] width 34 height 7
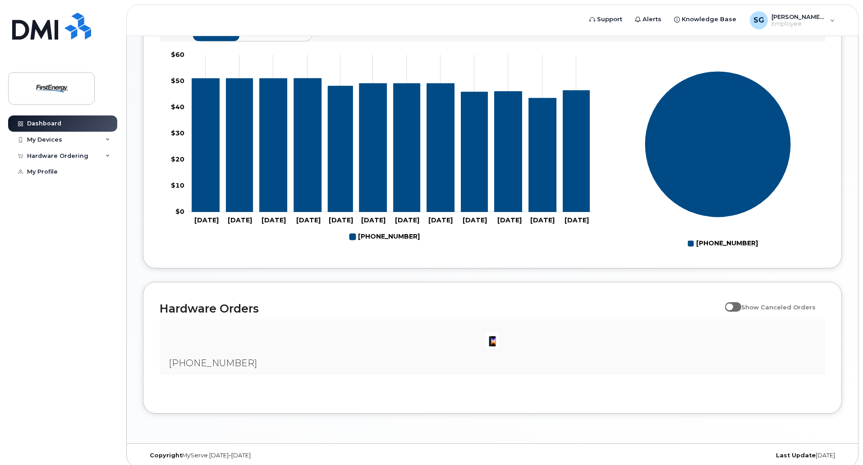
scroll to position [381, 0]
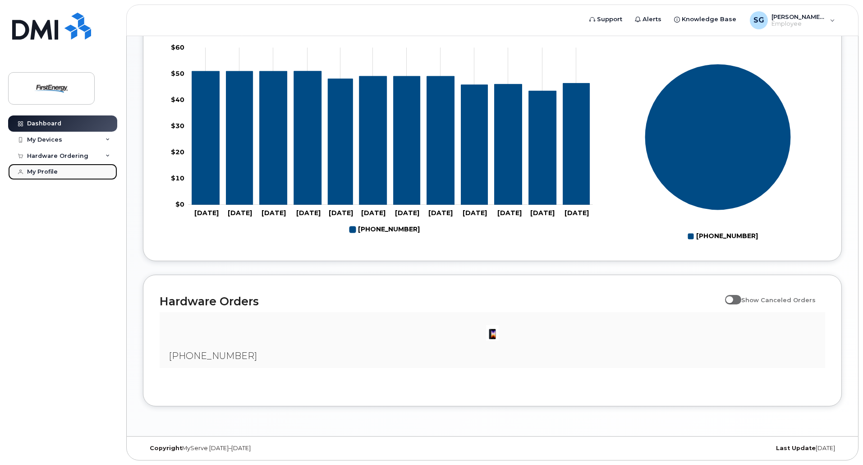
click at [48, 174] on div "My Profile" at bounding box center [42, 171] width 31 height 7
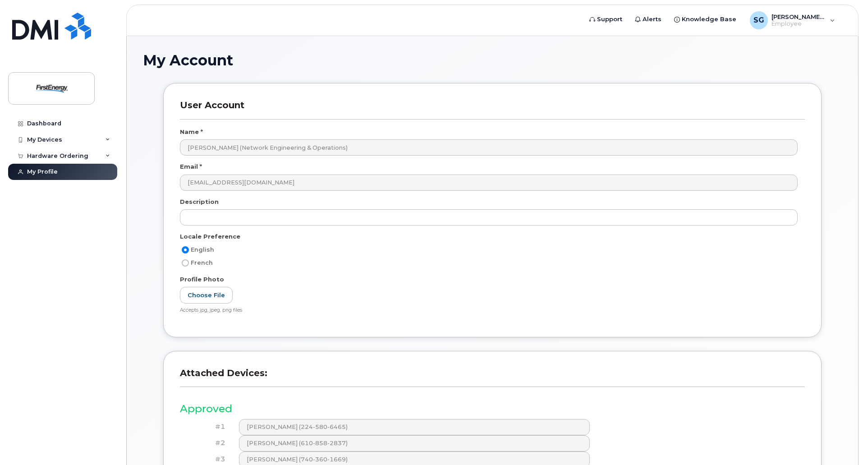
scroll to position [103, 0]
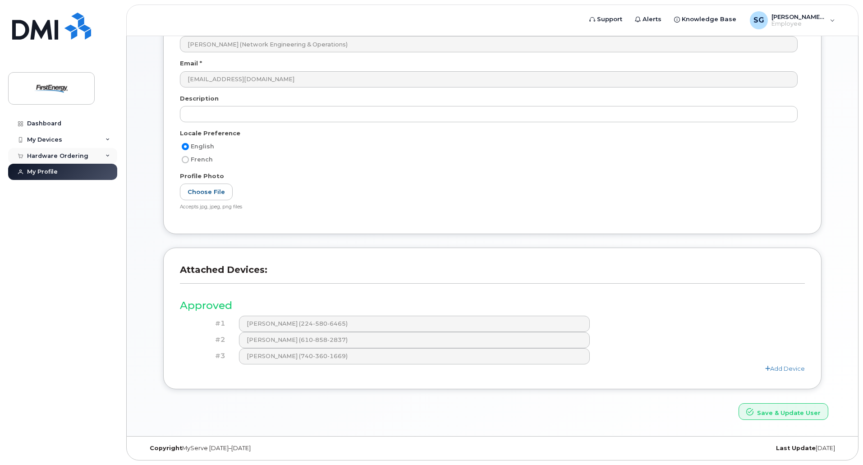
click at [71, 158] on div "Hardware Ordering" at bounding box center [57, 155] width 61 height 7
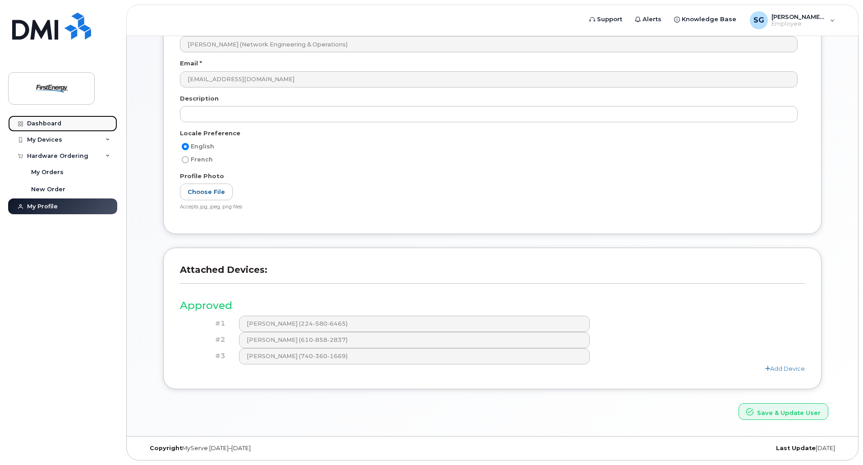
click at [51, 119] on link "Dashboard" at bounding box center [62, 123] width 109 height 16
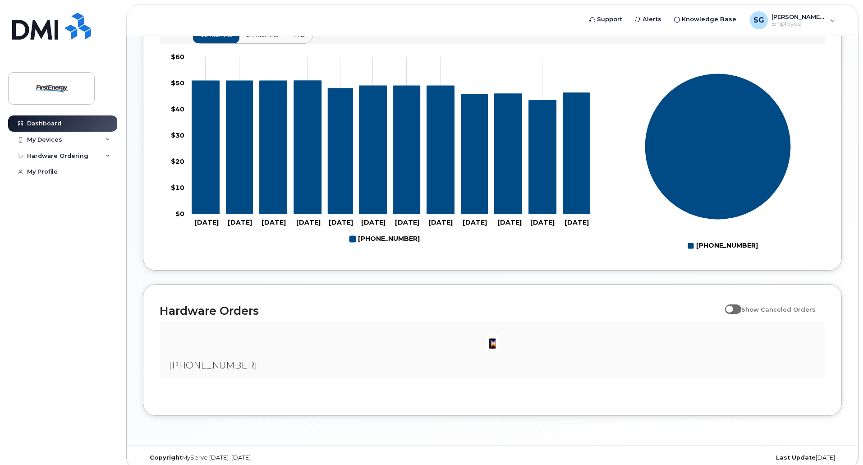
scroll to position [381, 0]
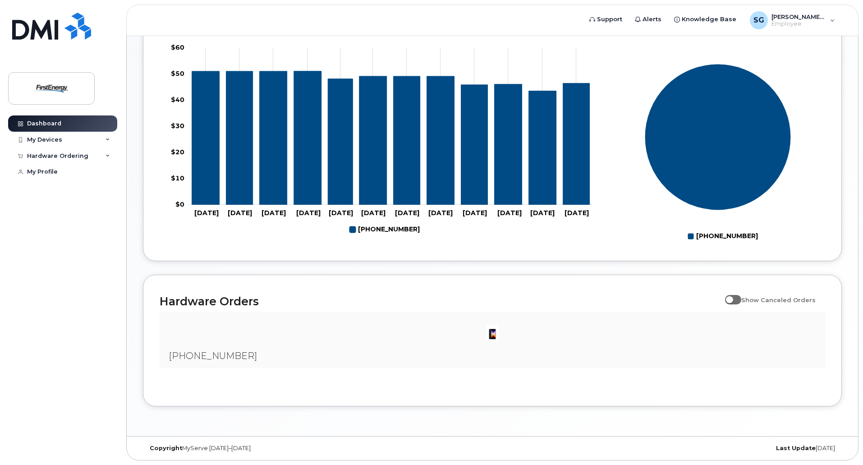
click at [489, 340] on img at bounding box center [492, 333] width 18 height 18
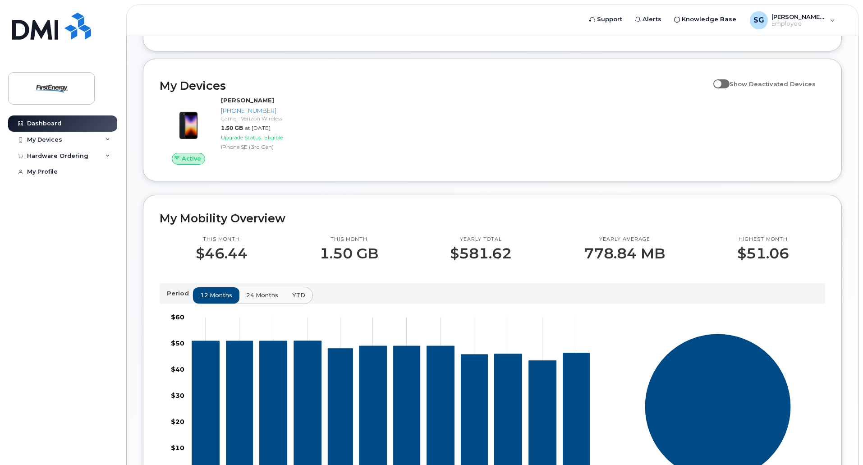
scroll to position [110, 0]
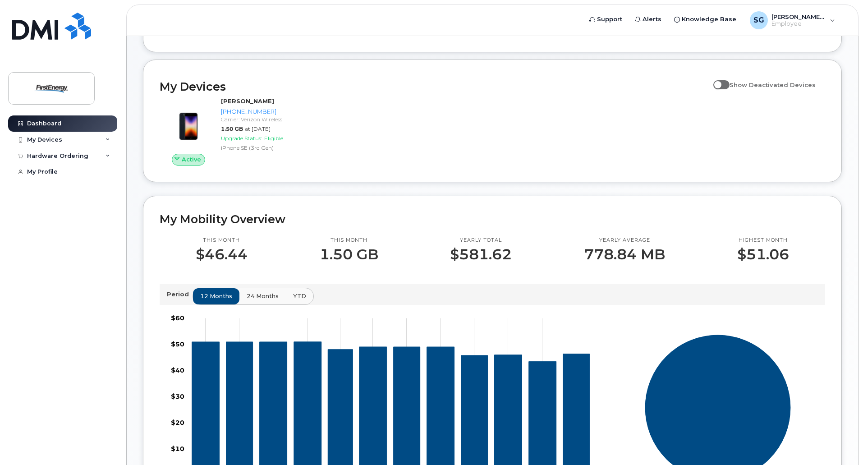
click at [246, 294] on span "24 months" at bounding box center [262, 296] width 32 height 9
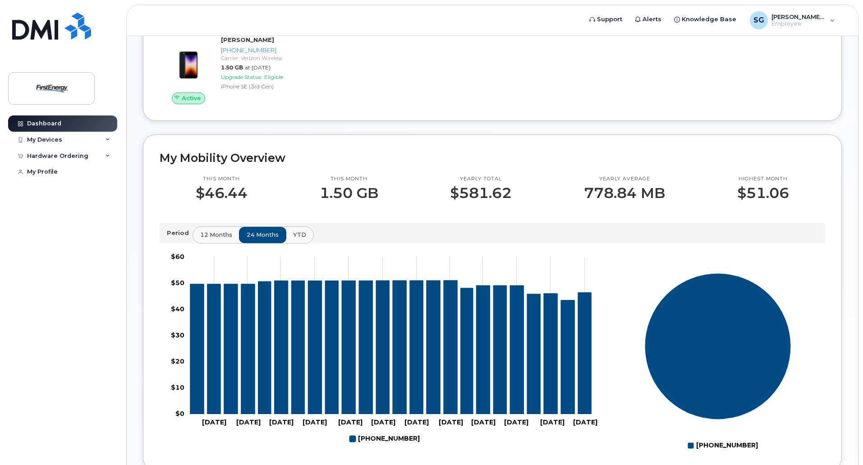
scroll to position [155, 0]
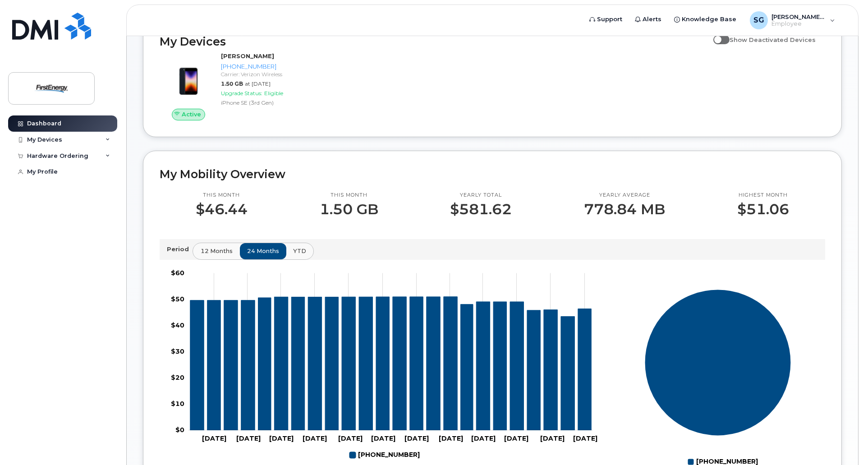
click at [213, 246] on button "12 months" at bounding box center [216, 251] width 47 height 16
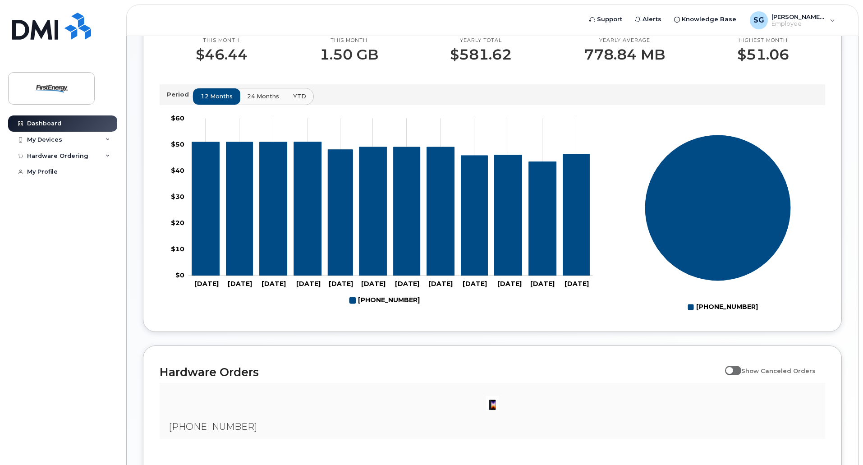
scroll to position [315, 0]
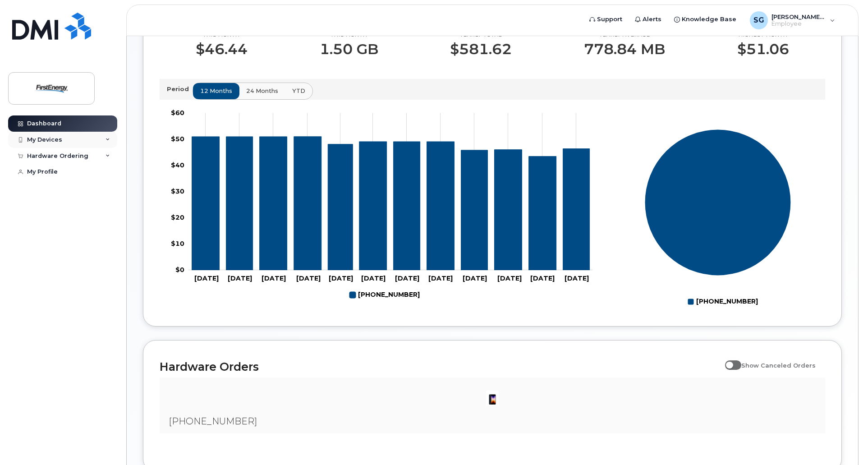
click at [106, 141] on icon at bounding box center [107, 139] width 5 height 5
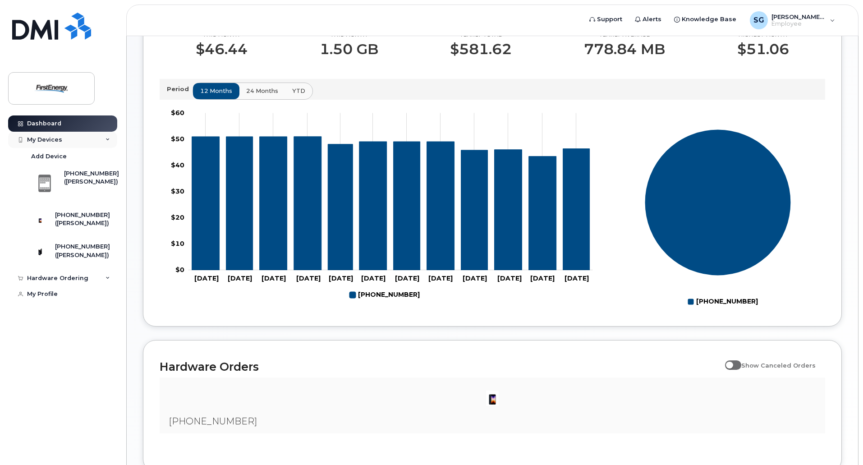
click at [105, 139] on div "My Devices" at bounding box center [62, 140] width 109 height 16
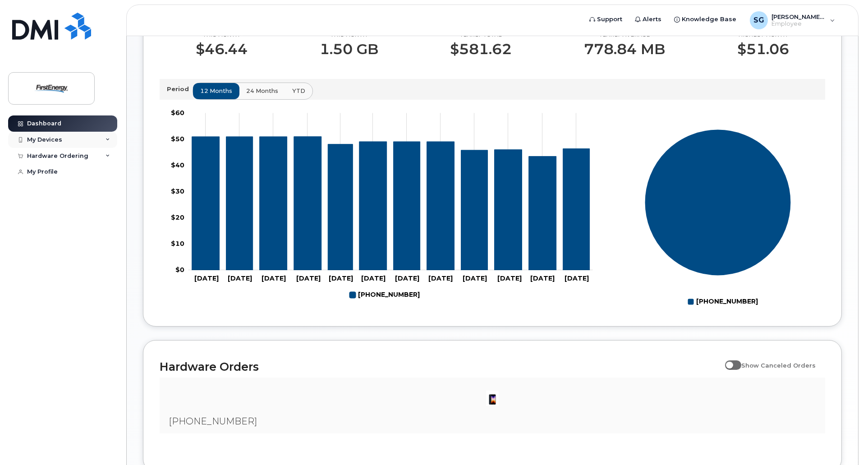
click at [59, 141] on div "My Devices" at bounding box center [44, 139] width 35 height 7
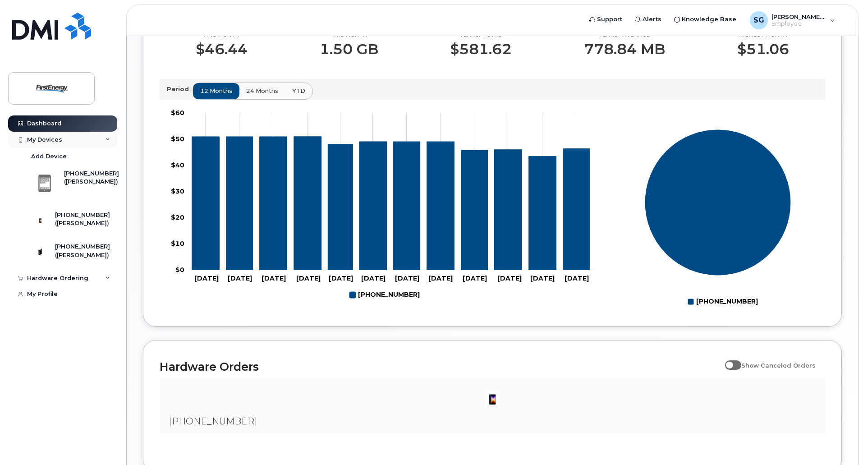
click at [59, 141] on div "My Devices" at bounding box center [44, 139] width 35 height 7
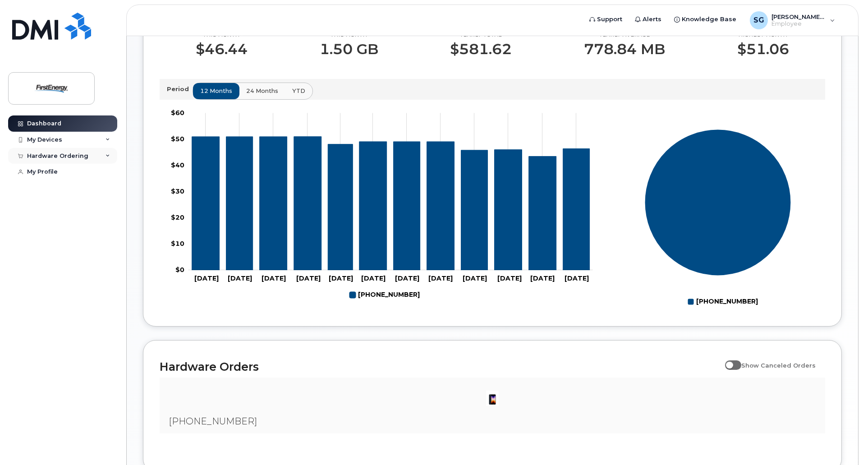
click at [59, 158] on div "Hardware Ordering" at bounding box center [57, 155] width 61 height 7
click at [52, 171] on div "My Orders" at bounding box center [47, 172] width 32 height 8
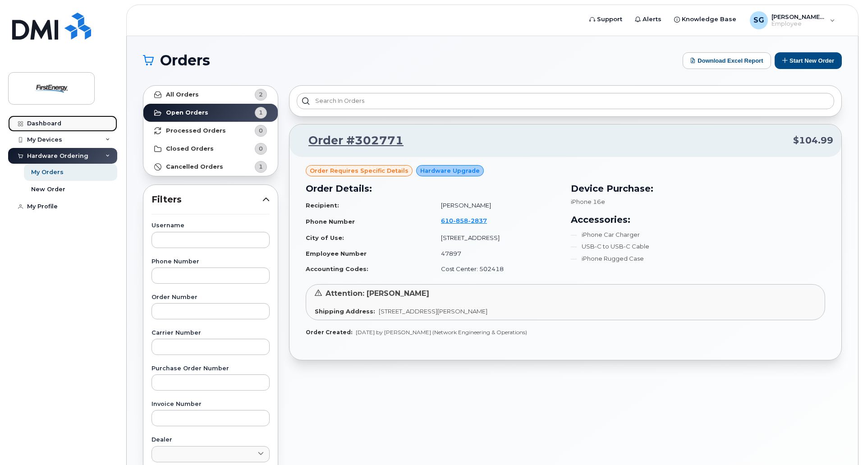
click at [48, 125] on div "Dashboard" at bounding box center [44, 123] width 34 height 7
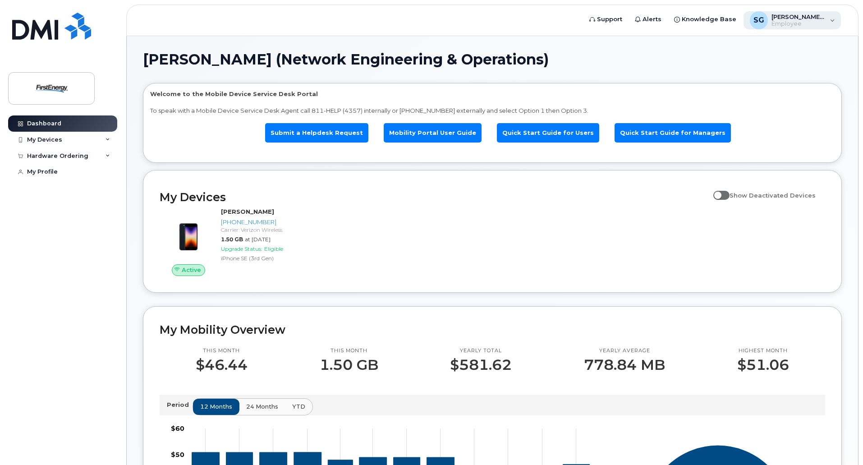
click at [839, 23] on div "[PERSON_NAME], [PERSON_NAME] (Network Engineering & Operations) Employee" at bounding box center [792, 20] width 98 height 18
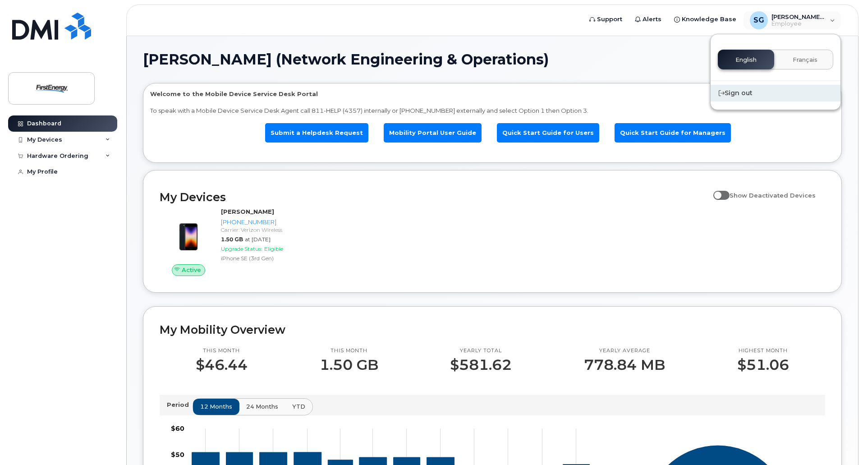
click at [747, 90] on div "Sign out" at bounding box center [775, 93] width 130 height 17
